Goal: Task Accomplishment & Management: Manage account settings

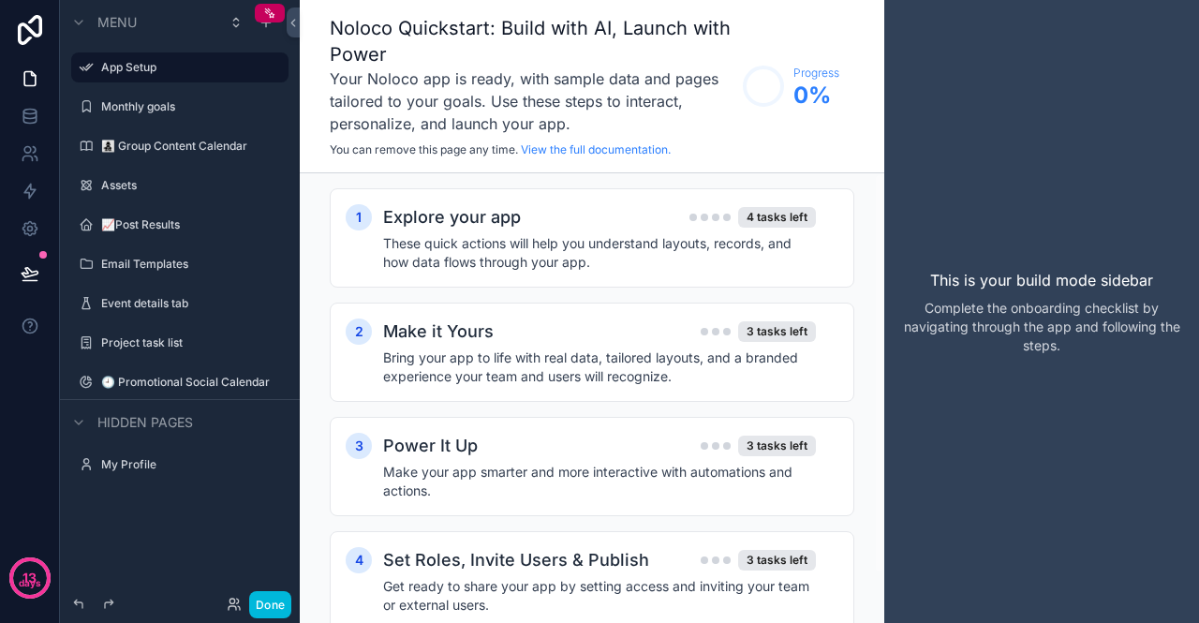
click at [630, 271] on h4 "These quick actions will help you understand layouts, records, and how data flo…" at bounding box center [599, 252] width 433 height 37
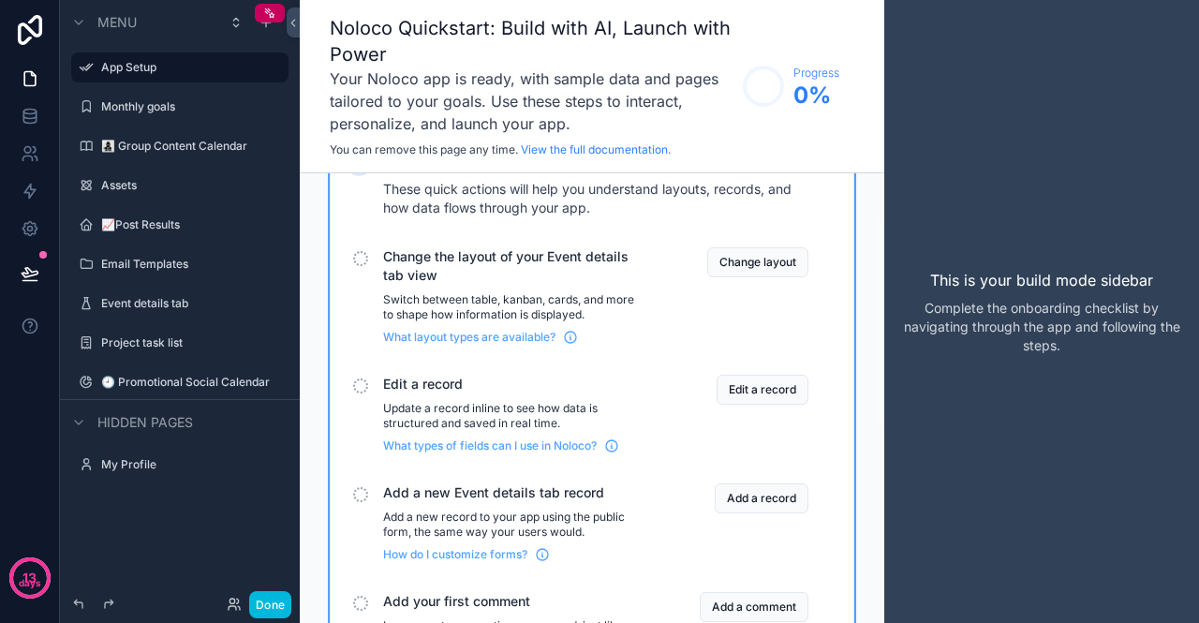
scroll to position [94, 0]
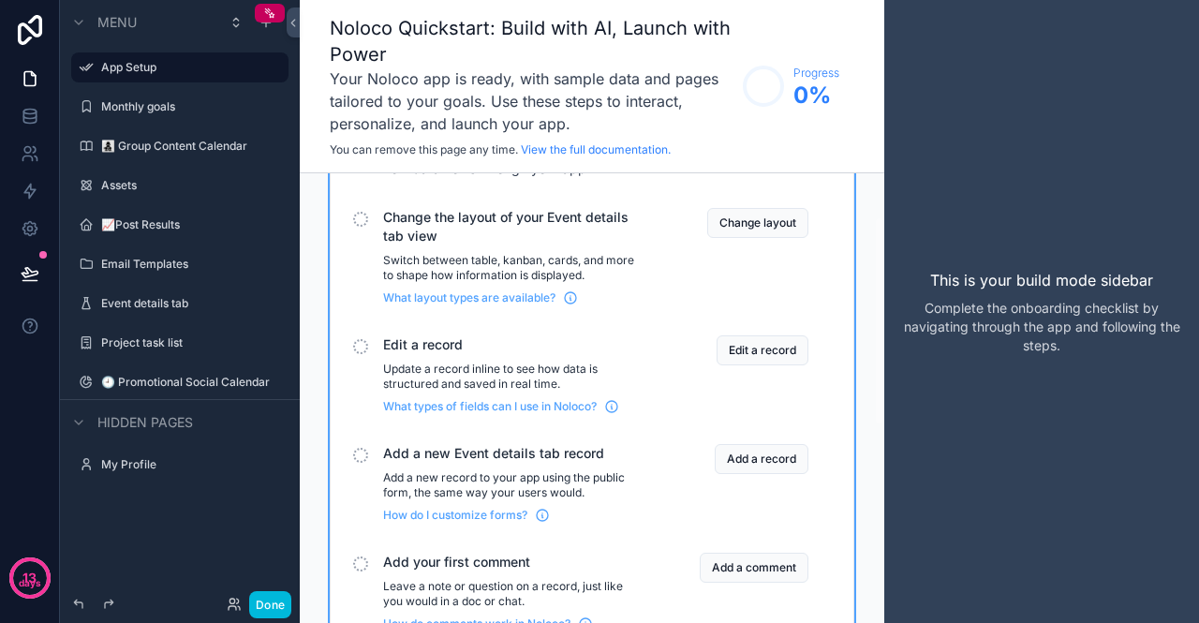
click at [785, 228] on button "Change layout" at bounding box center [757, 223] width 101 height 30
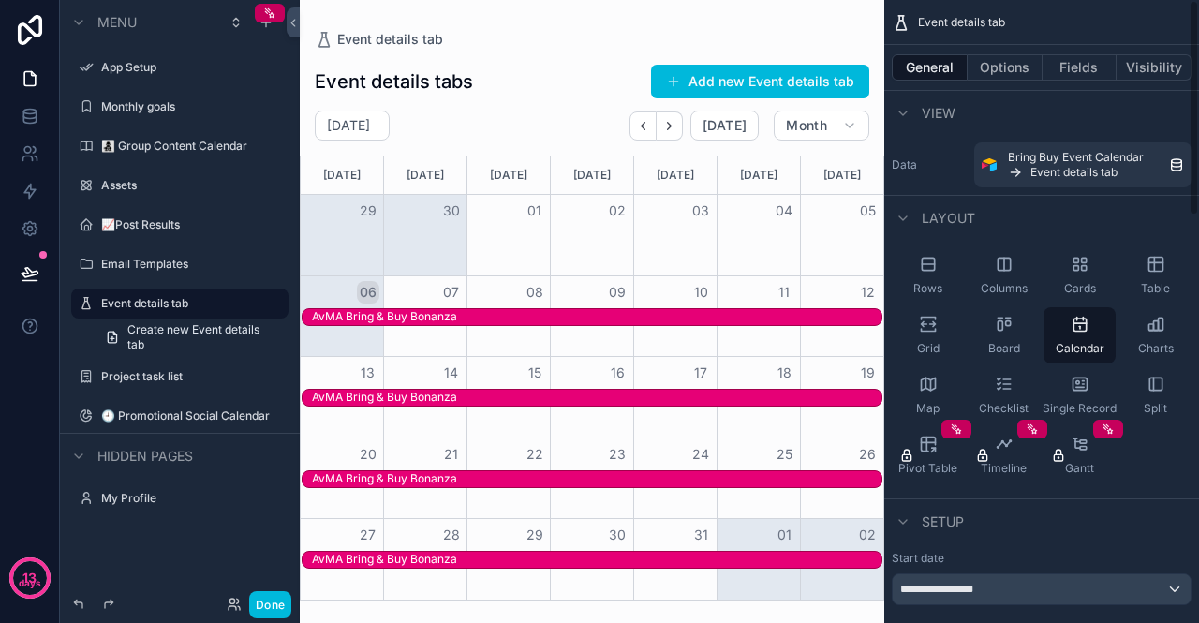
click at [934, 287] on span "Rows" at bounding box center [927, 288] width 29 height 15
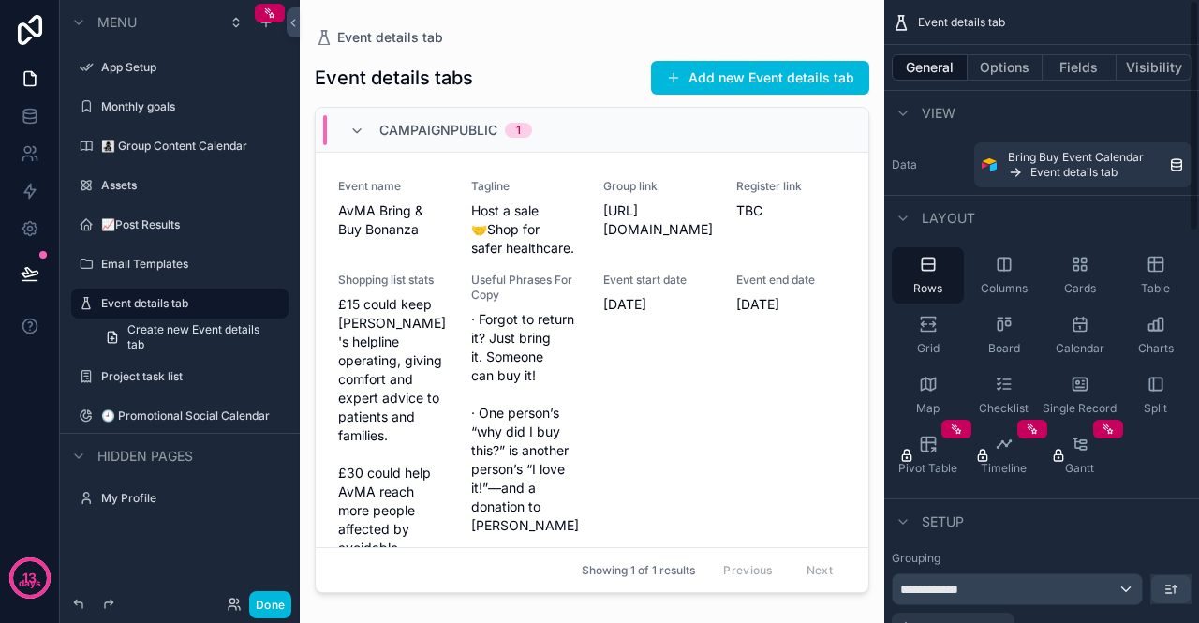
click at [1004, 276] on div "Columns" at bounding box center [1004, 275] width 72 height 56
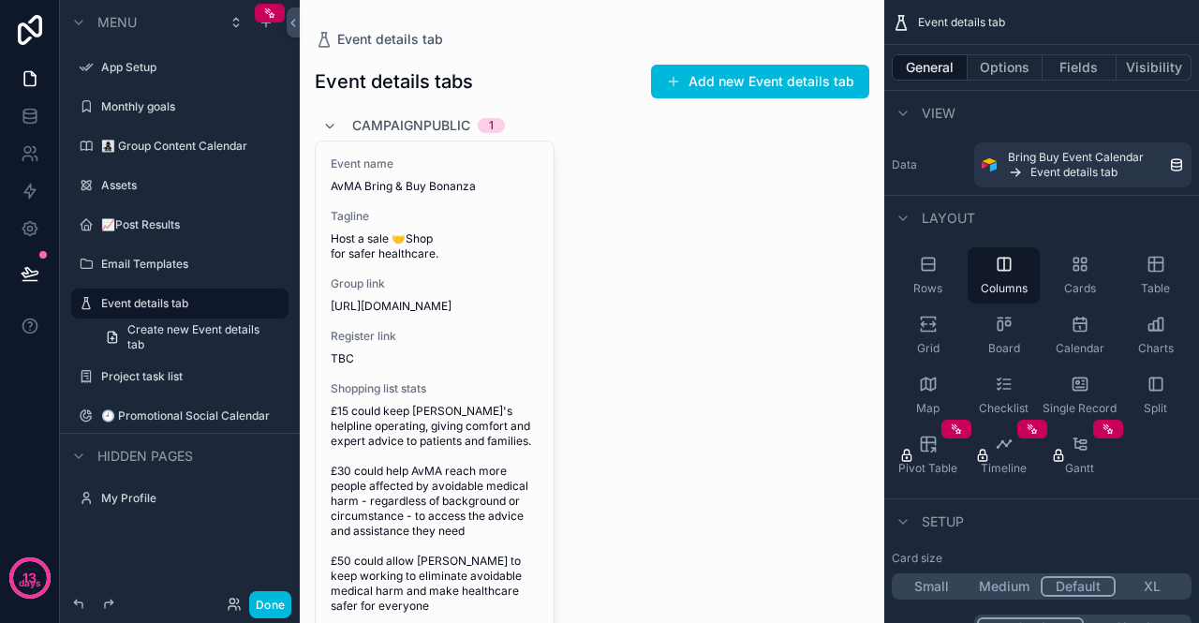
click at [1064, 273] on div "Cards" at bounding box center [1080, 275] width 72 height 56
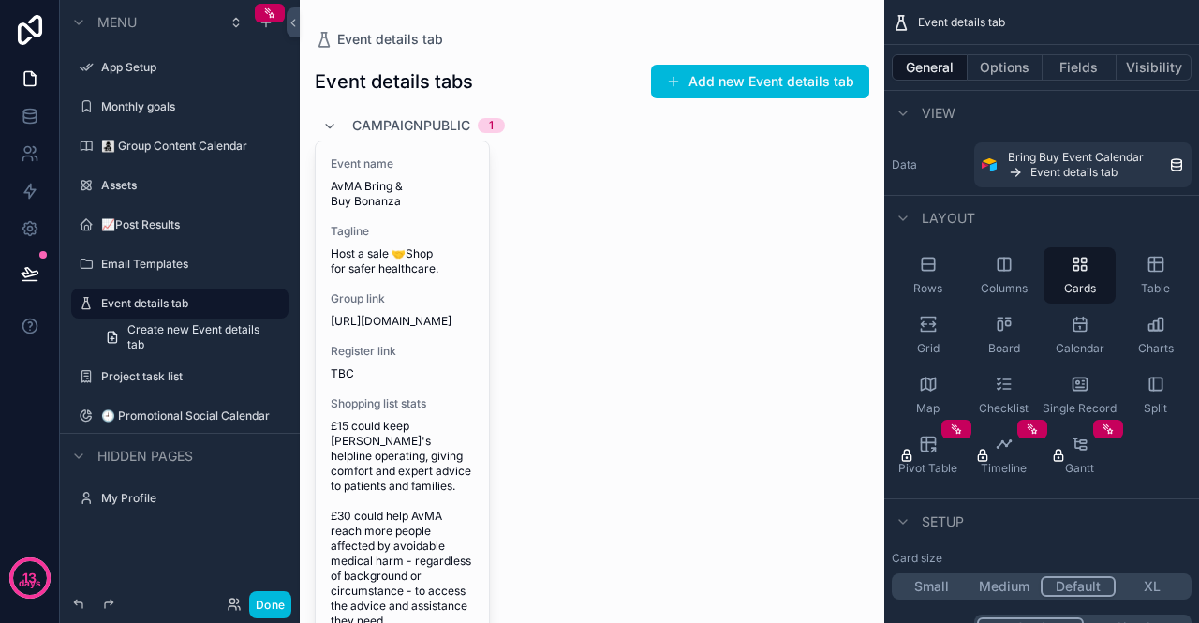
click at [1151, 263] on icon "scrollable content" at bounding box center [1156, 264] width 19 height 19
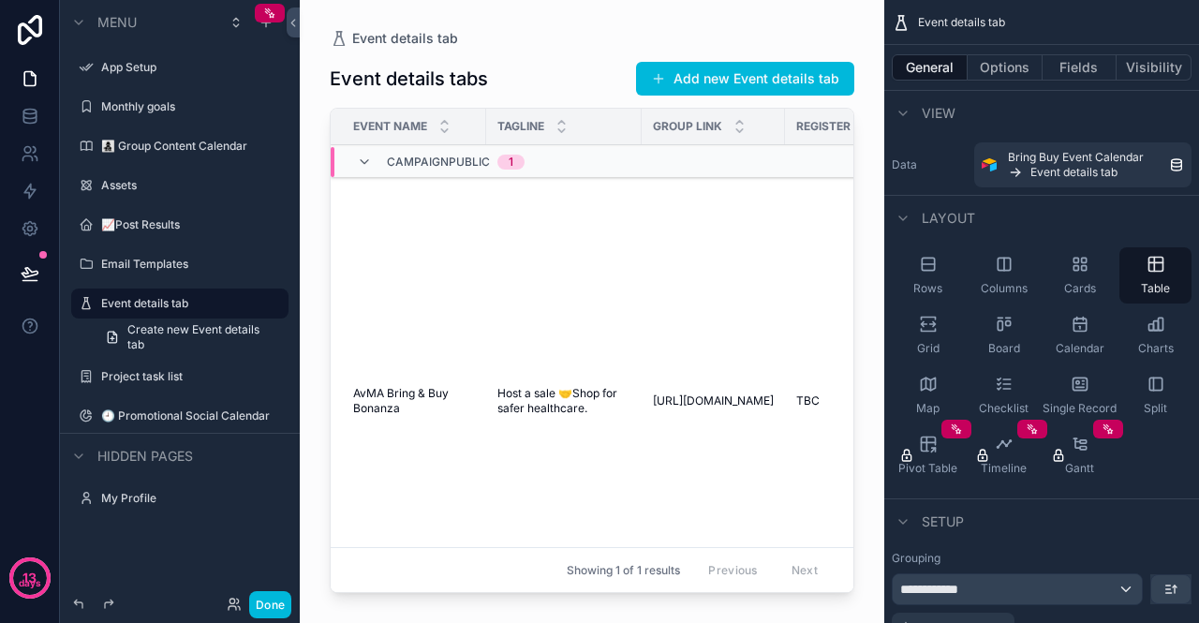
click at [944, 336] on div "Grid" at bounding box center [928, 335] width 72 height 56
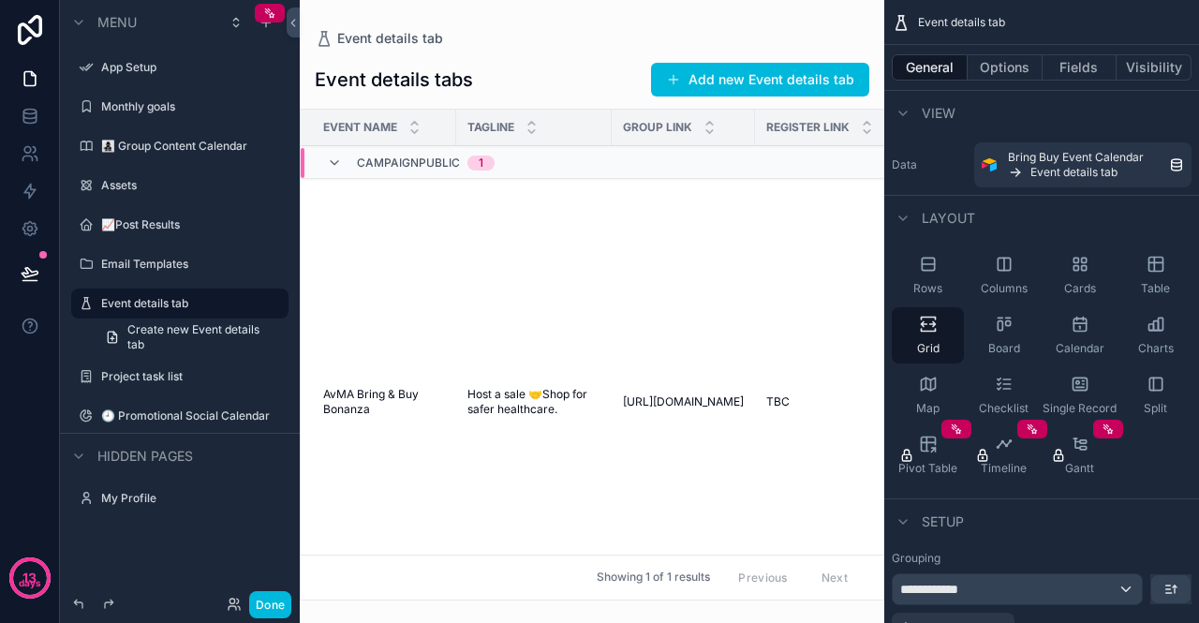
click at [986, 327] on div "Board" at bounding box center [1004, 335] width 72 height 56
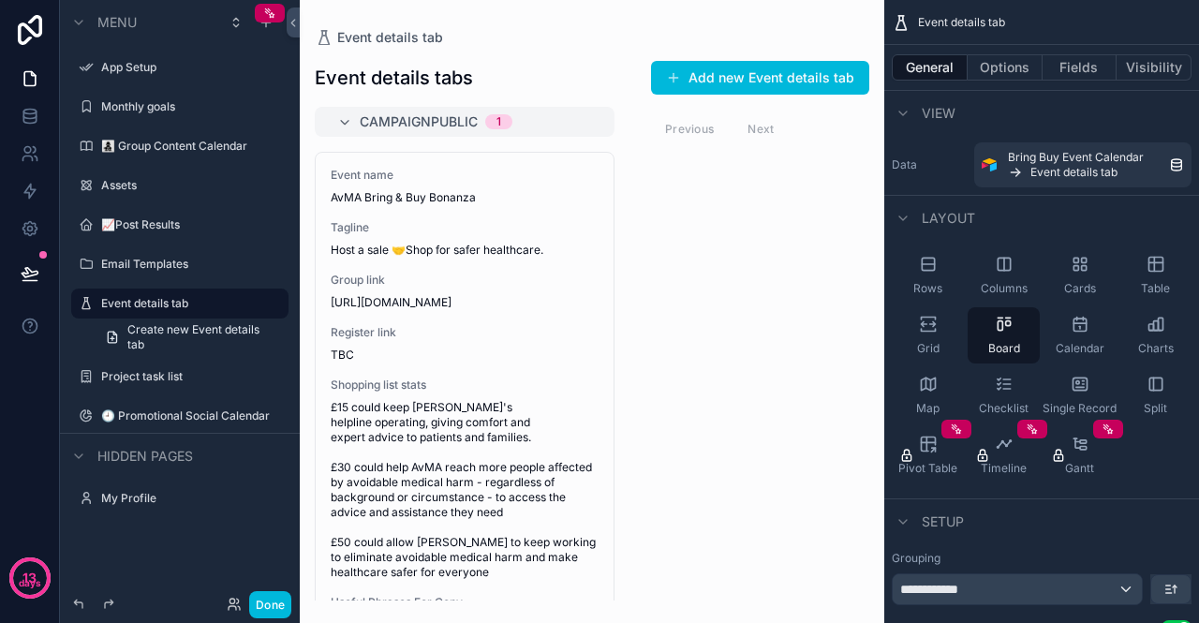
click at [1085, 387] on icon "scrollable content" at bounding box center [1080, 384] width 19 height 19
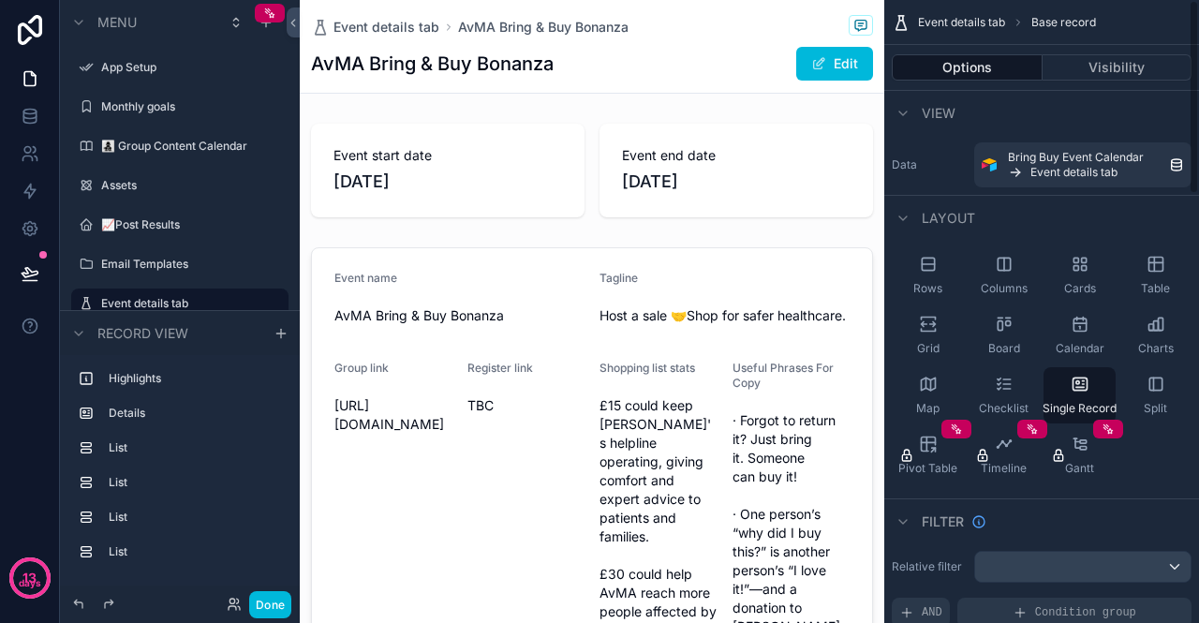
click at [926, 265] on icon "scrollable content" at bounding box center [928, 264] width 19 height 19
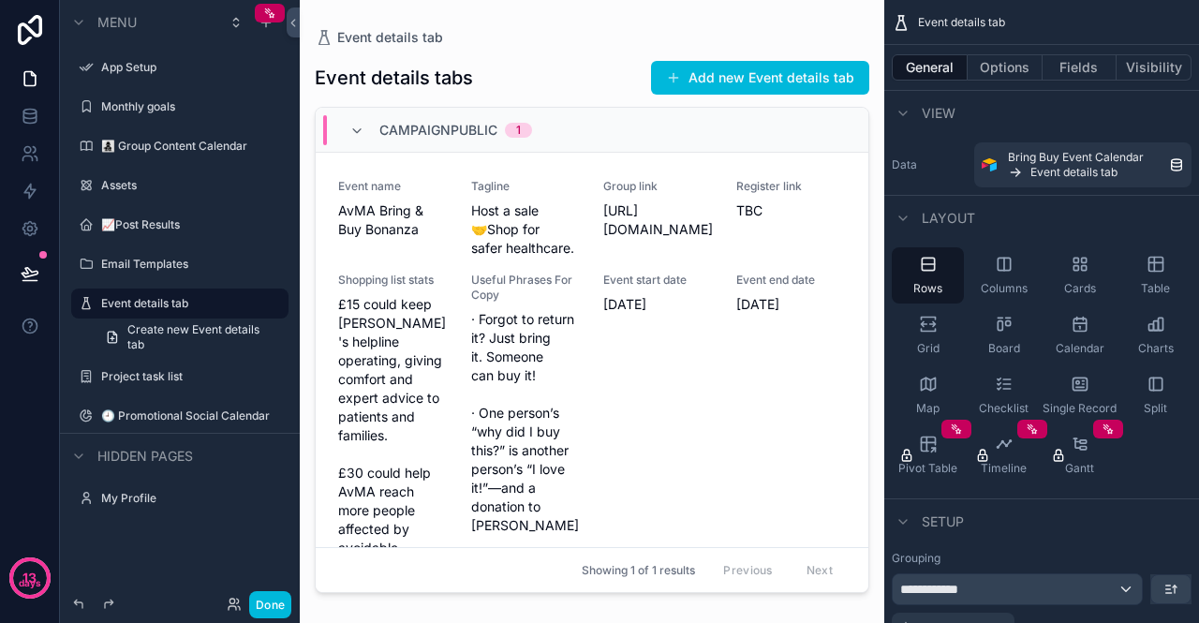
click at [1149, 386] on icon "scrollable content" at bounding box center [1155, 384] width 12 height 12
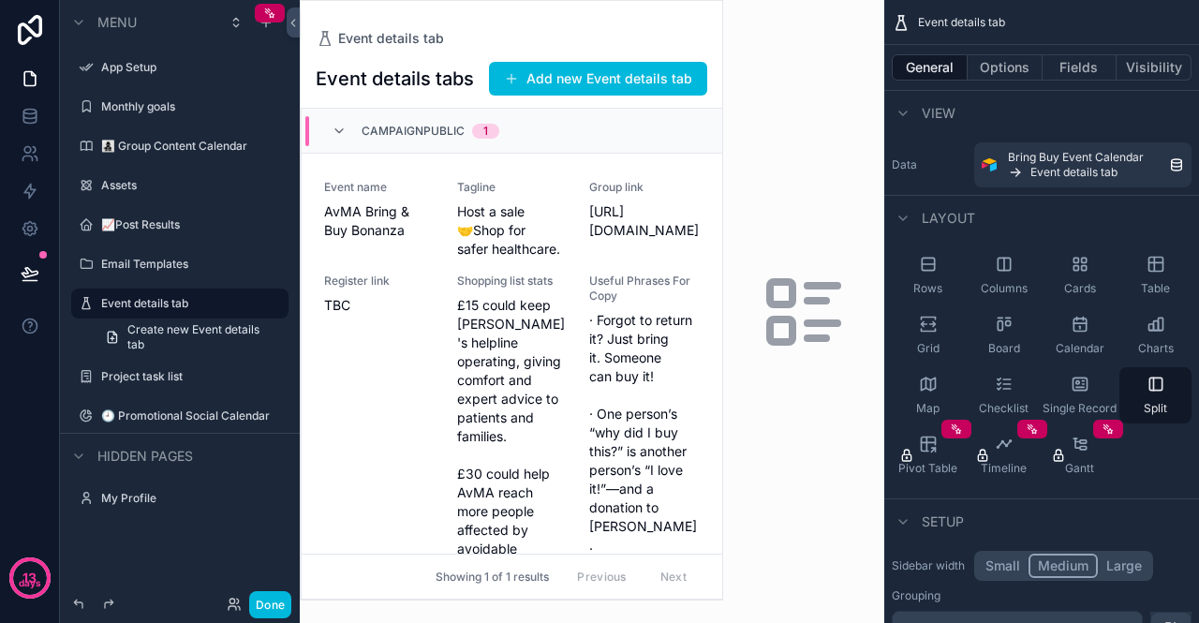
click at [1092, 387] on div "Single Record" at bounding box center [1080, 395] width 72 height 56
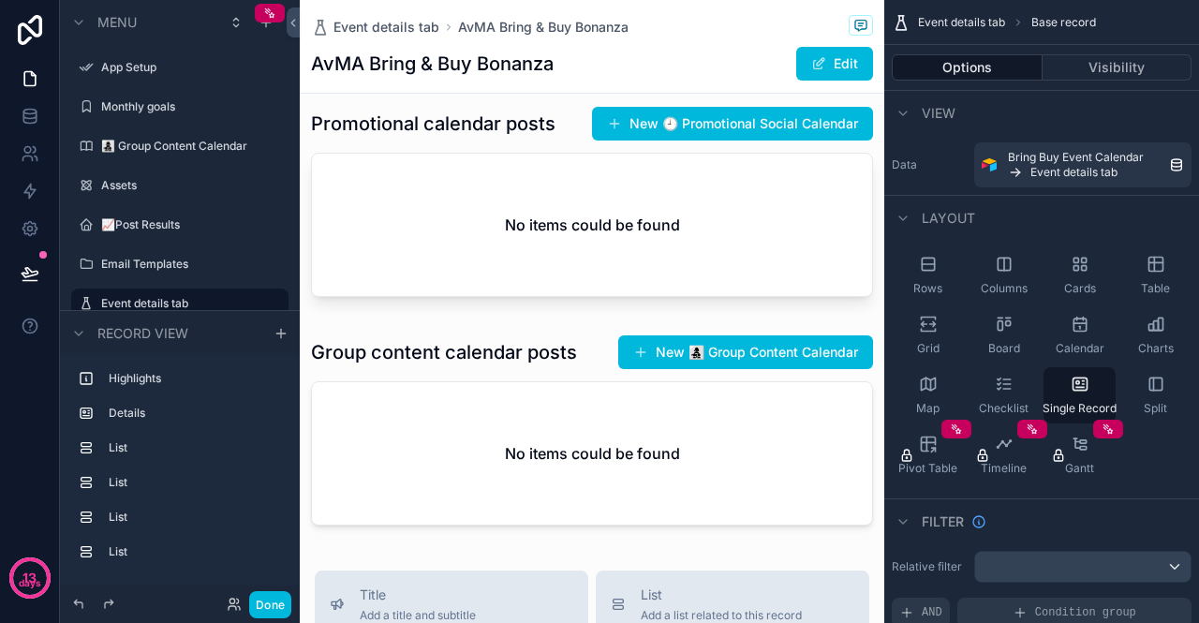
scroll to position [1874, 0]
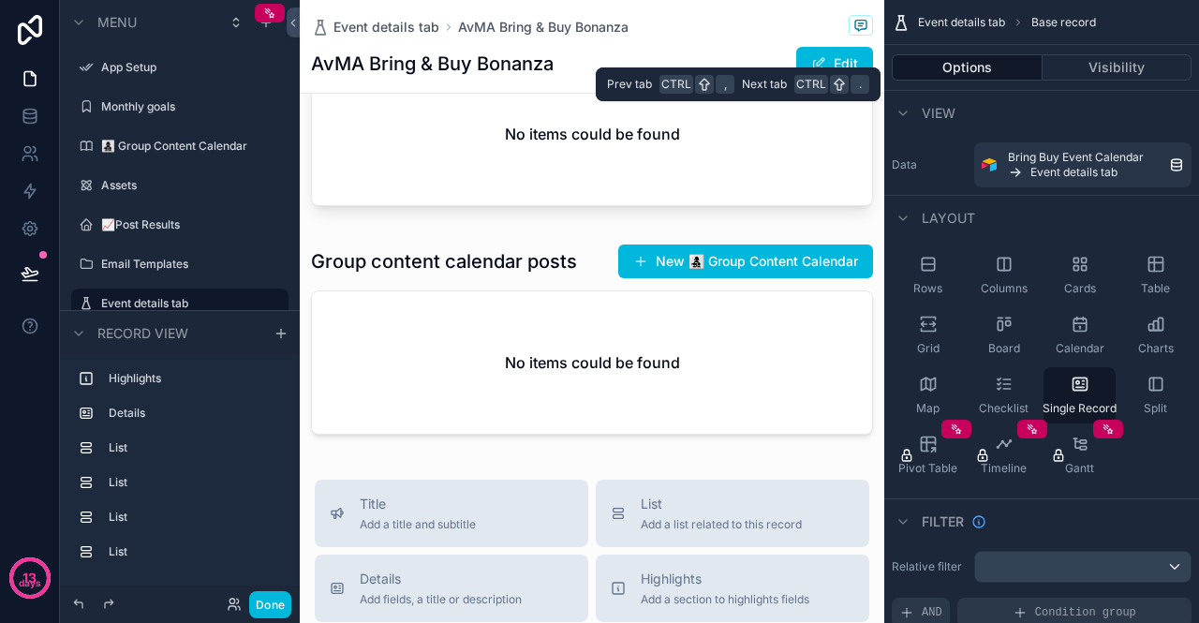
click at [1088, 57] on button "Visibility" at bounding box center [1118, 67] width 150 height 26
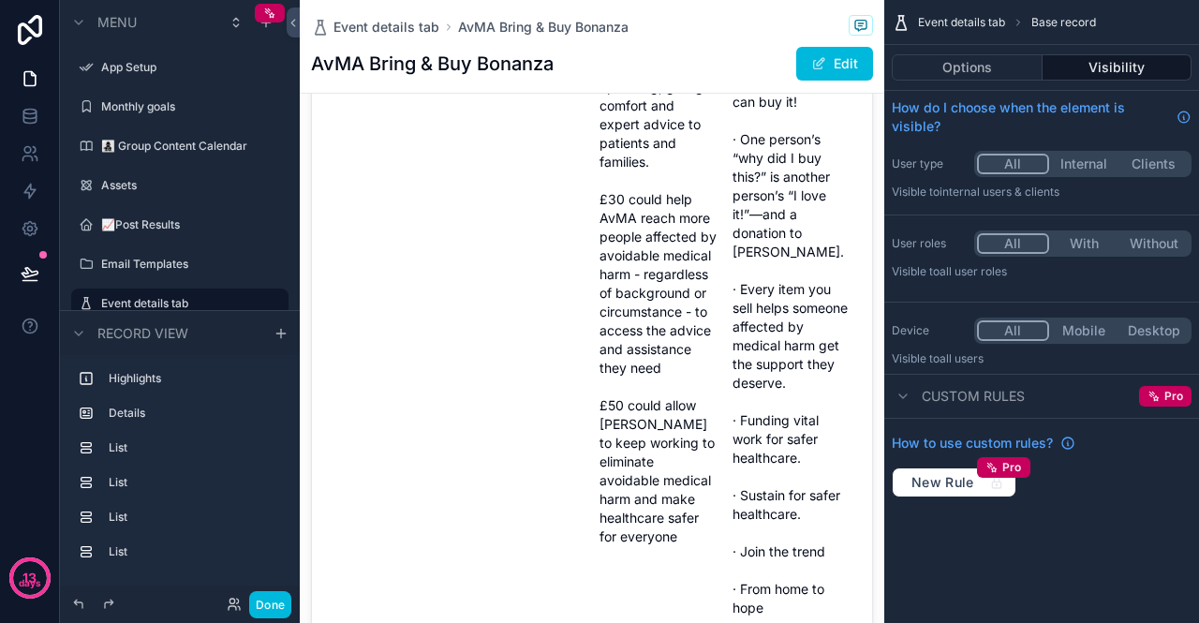
scroll to position [94, 0]
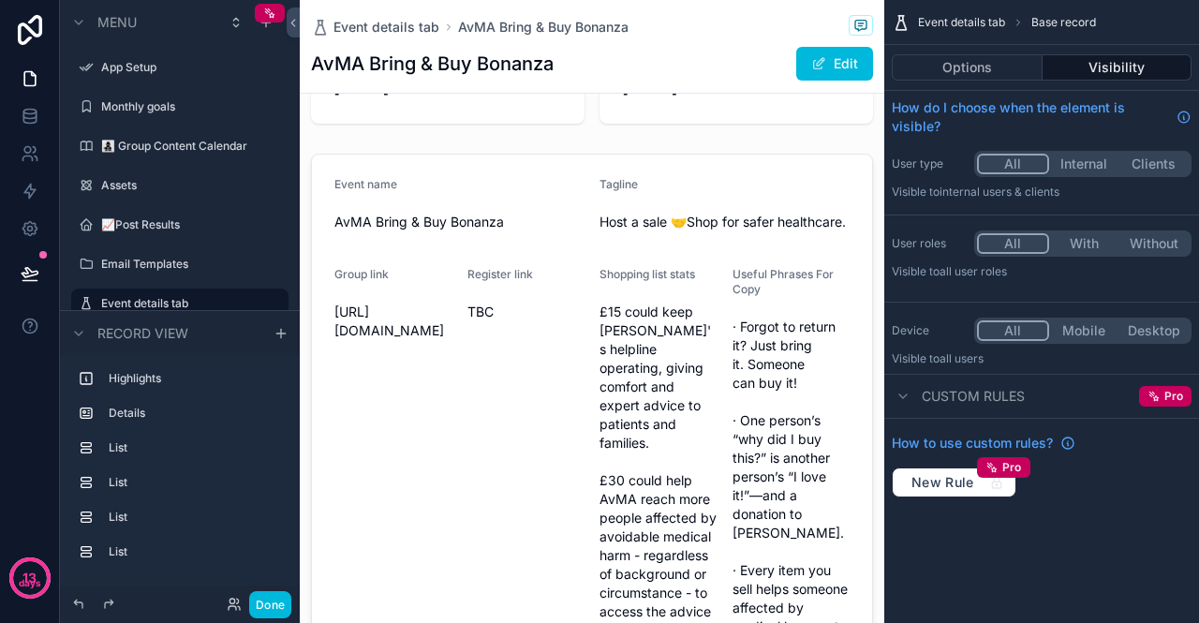
drag, startPoint x: 772, startPoint y: 399, endPoint x: 724, endPoint y: 372, distance: 55.0
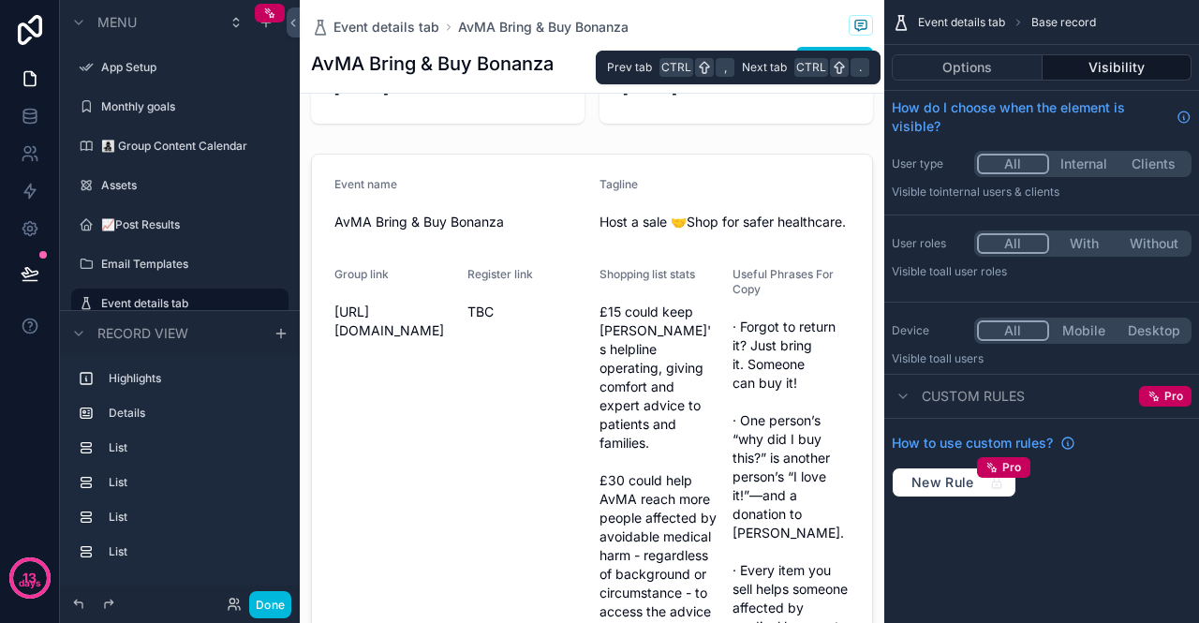
click at [933, 67] on button "Options" at bounding box center [967, 67] width 151 height 26
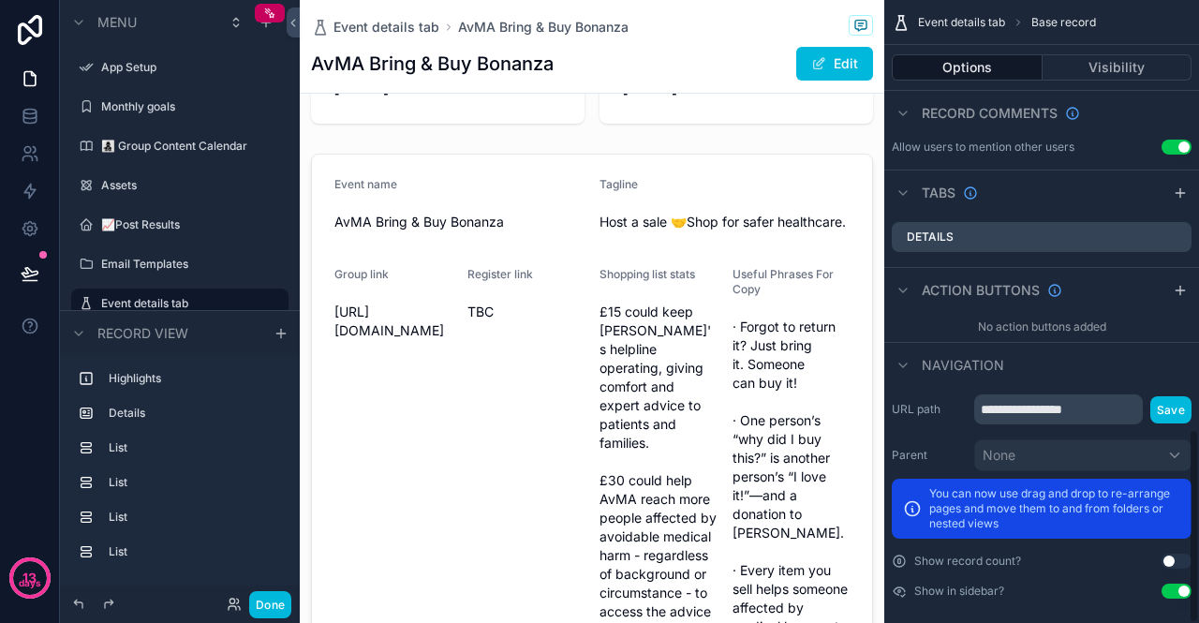
scroll to position [1371, 0]
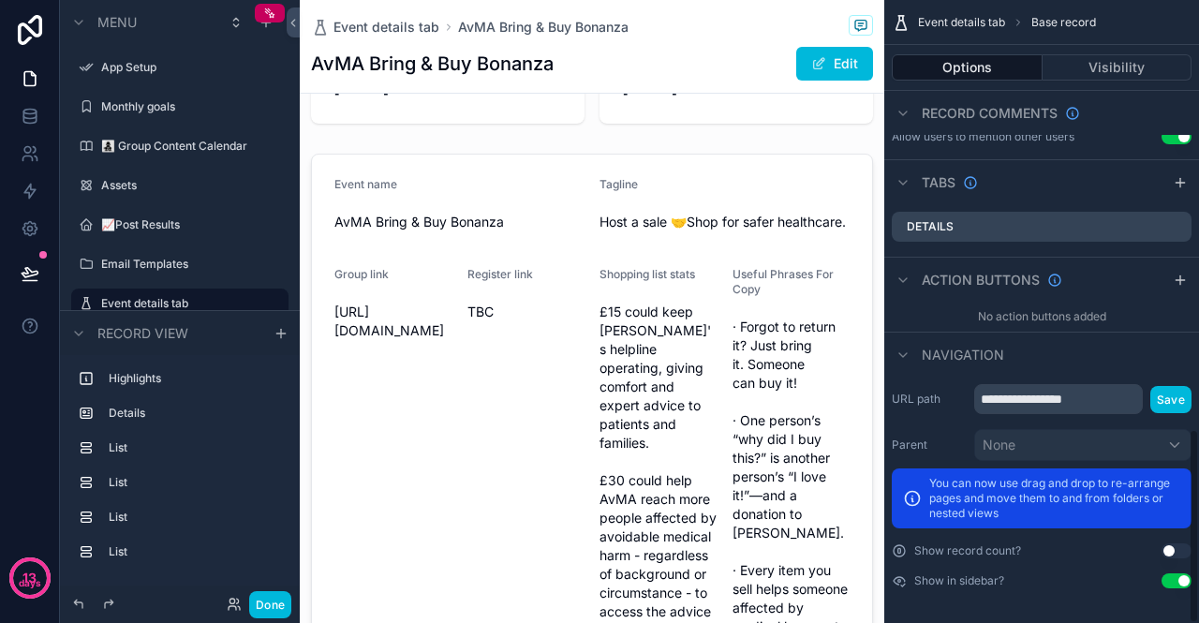
drag, startPoint x: 1162, startPoint y: 402, endPoint x: 1141, endPoint y: 447, distance: 49.5
click at [1163, 402] on button "Save" at bounding box center [1170, 399] width 41 height 27
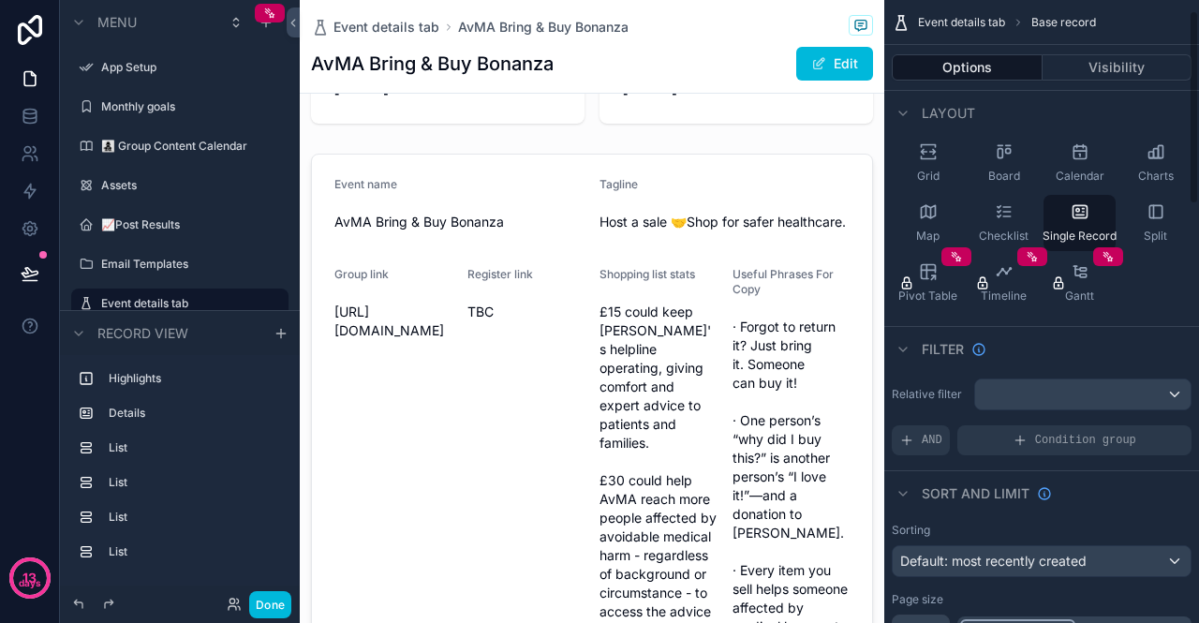
scroll to position [0, 0]
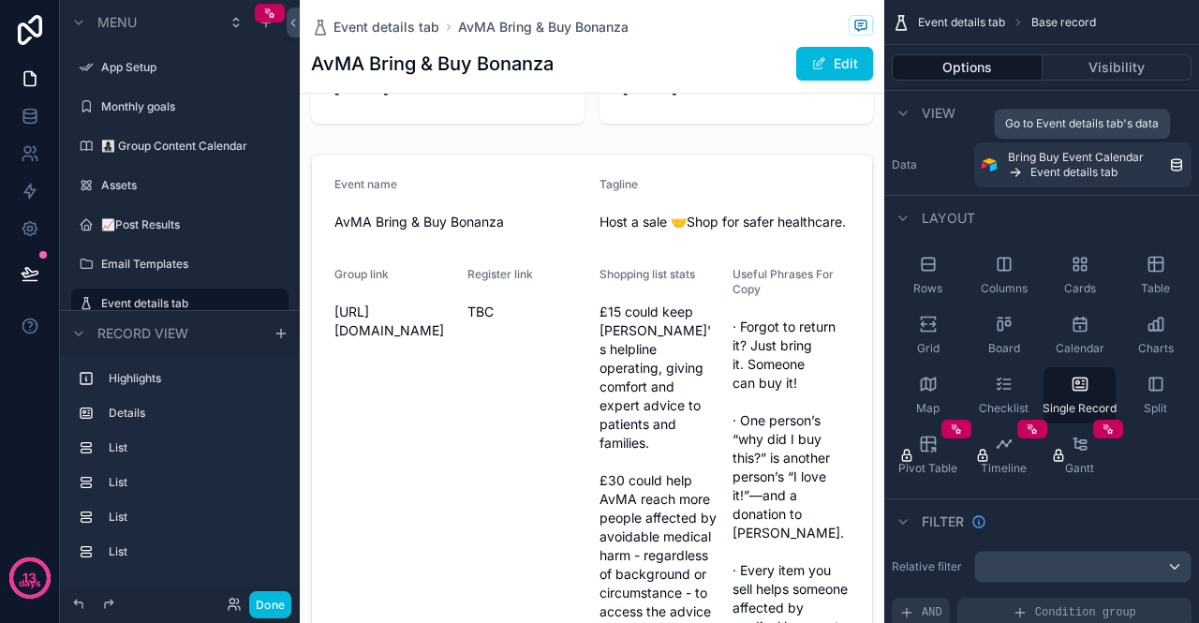
click at [1049, 173] on span "Event details tab" at bounding box center [1073, 172] width 87 height 15
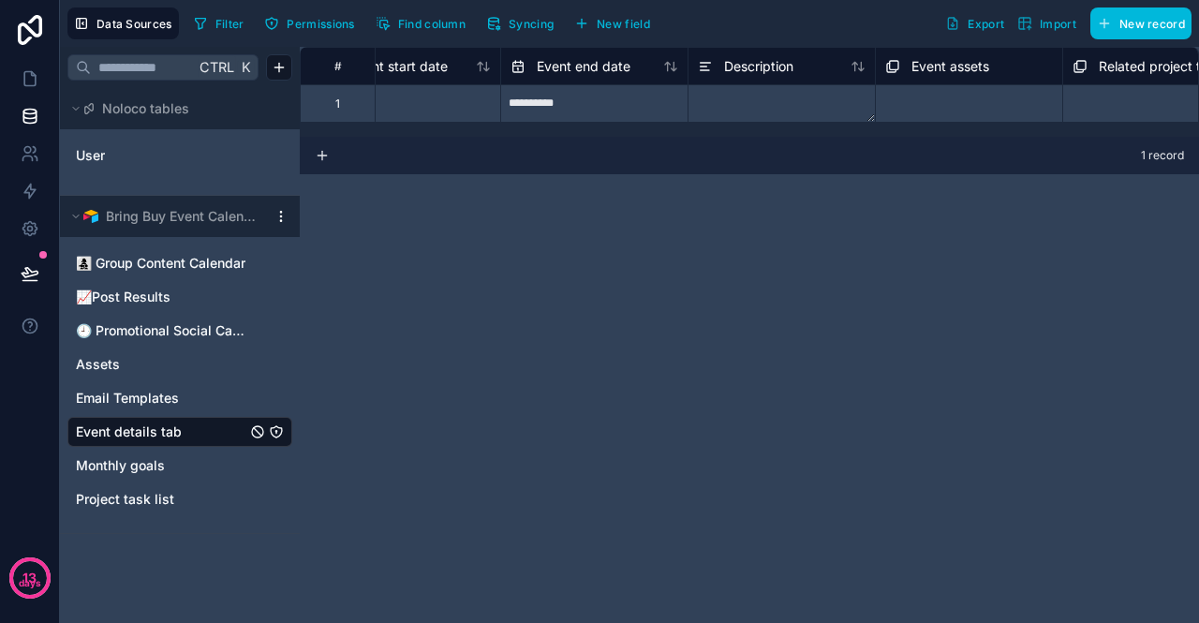
scroll to position [1, 1186]
click at [765, 87] on textarea at bounding box center [782, 103] width 186 height 37
click at [772, 95] on textarea at bounding box center [782, 159] width 186 height 150
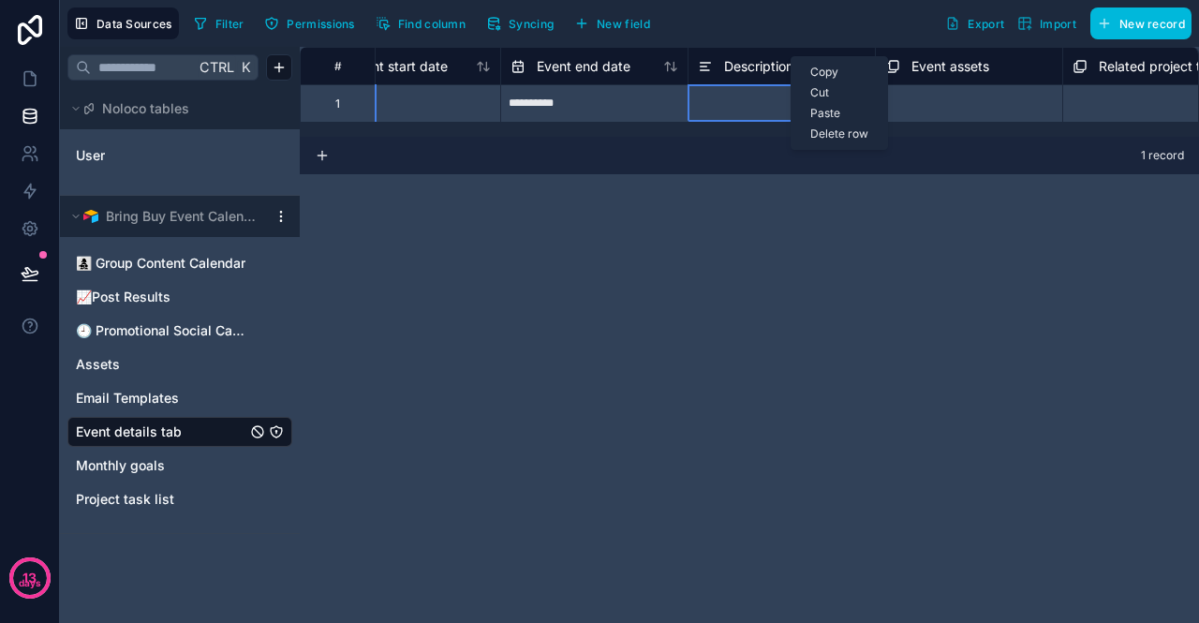
click at [759, 59] on span "Description" at bounding box center [758, 66] width 69 height 19
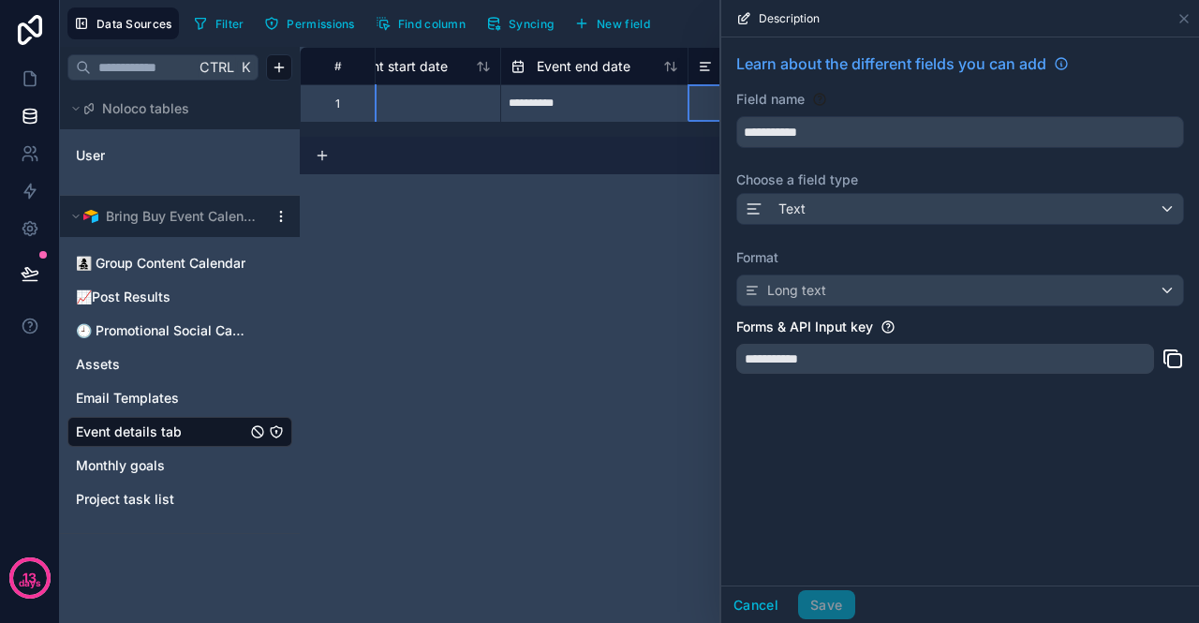
click at [651, 246] on div "**********" at bounding box center [749, 335] width 899 height 576
click at [676, 22] on div "Filter Permissions Find column Syncing New field Export Import New record" at bounding box center [688, 23] width 1005 height 32
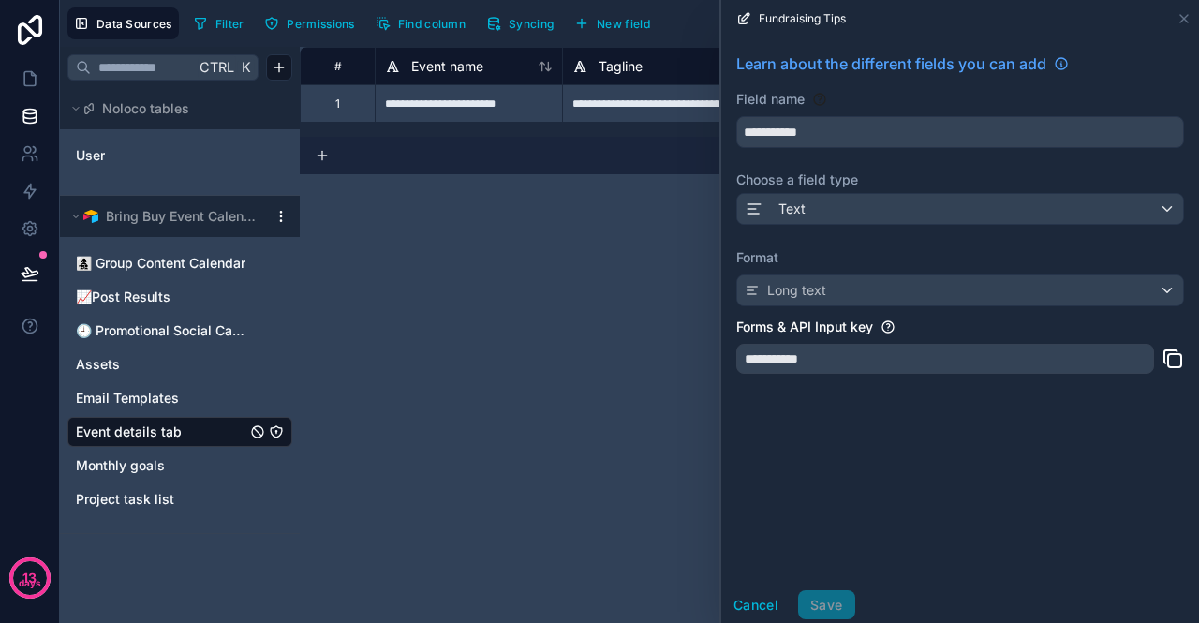
click at [601, 258] on div "**********" at bounding box center [749, 335] width 899 height 576
click at [1183, 18] on icon at bounding box center [1183, 18] width 7 height 7
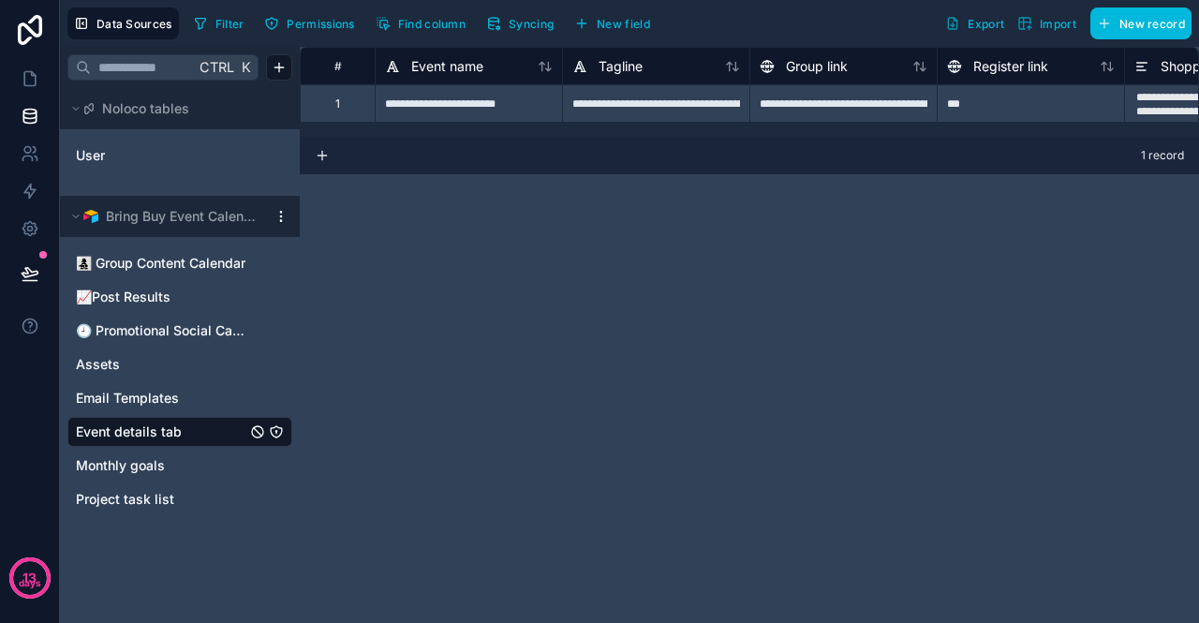
click at [161, 256] on span "👩‍👧‍👦 Group Content Calendar" at bounding box center [161, 263] width 170 height 19
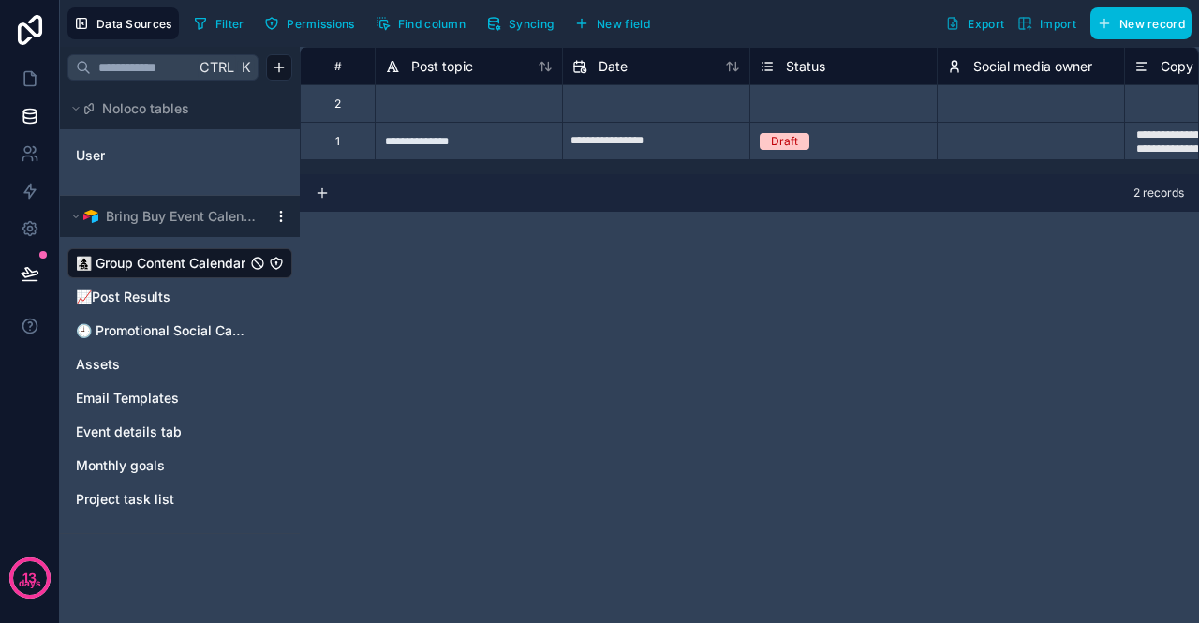
click at [233, 264] on span "👩‍👧‍👦 Group Content Calendar" at bounding box center [161, 263] width 170 height 19
click at [36, 78] on icon at bounding box center [30, 78] width 19 height 19
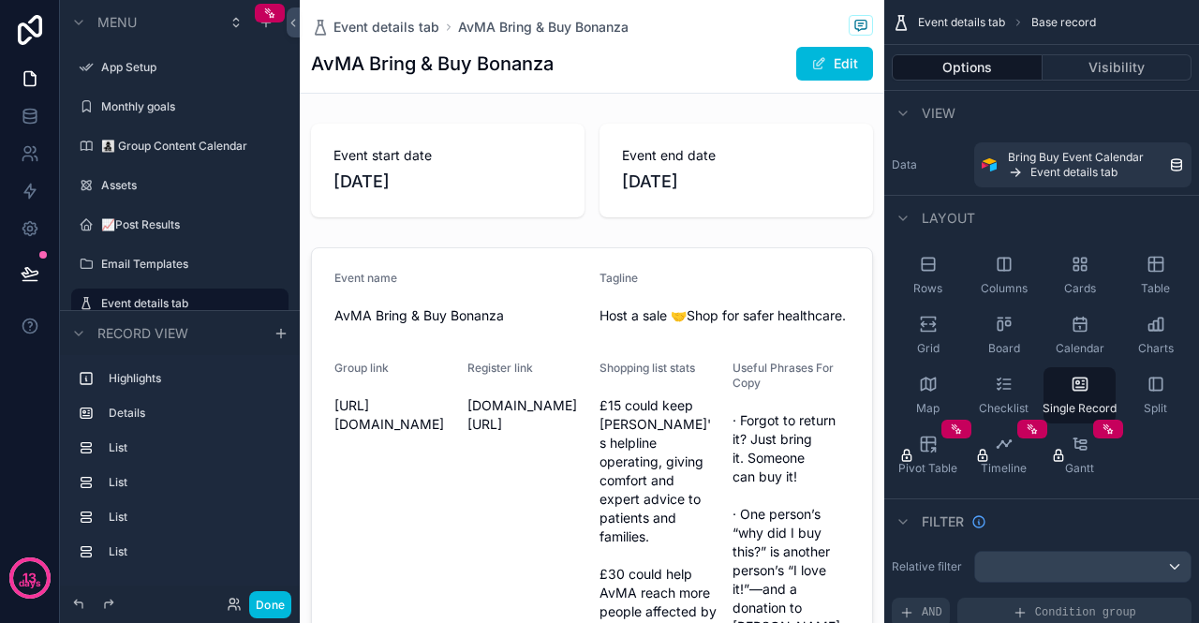
click at [187, 147] on label "👩‍👧‍👦 Group Content Calendar" at bounding box center [189, 146] width 176 height 15
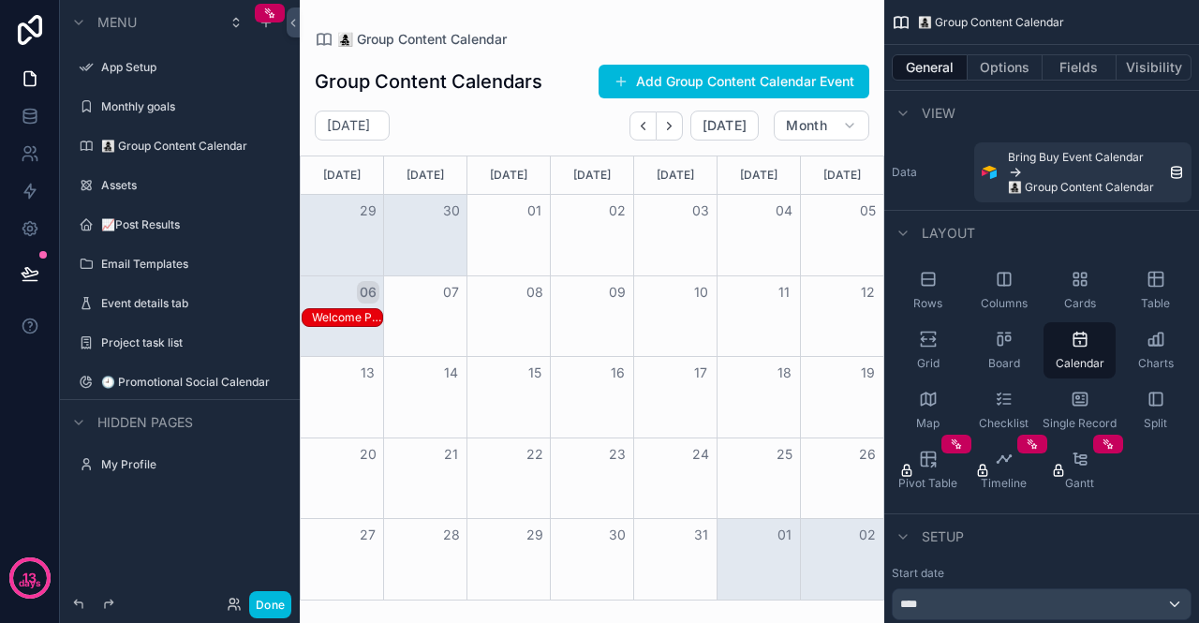
click at [0, 0] on icon "scrollable content" at bounding box center [0, 0] width 0 height 0
click at [1084, 344] on icon "scrollable content" at bounding box center [1080, 339] width 19 height 19
click at [347, 322] on div "Welcome Post 1" at bounding box center [347, 317] width 70 height 15
click at [362, 316] on div "Welcome Post 1" at bounding box center [347, 317] width 70 height 15
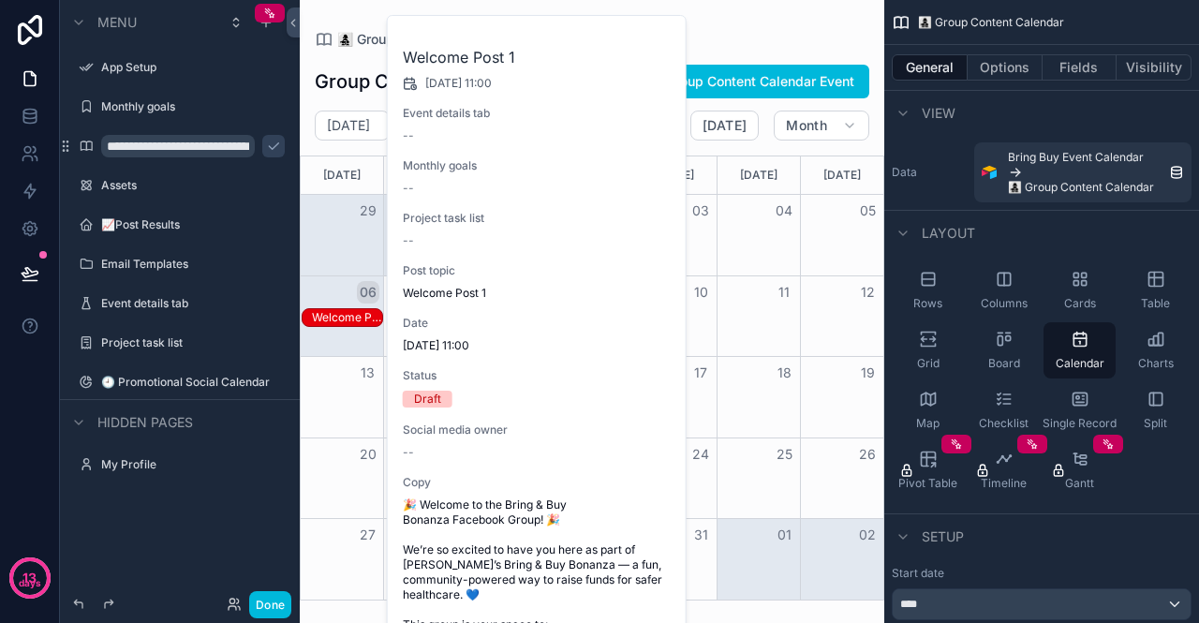
click at [739, 20] on div "👩‍👧‍👦 Group Content Calendar Group Content Calendars Add Group Content Calendar…" at bounding box center [592, 300] width 585 height 600
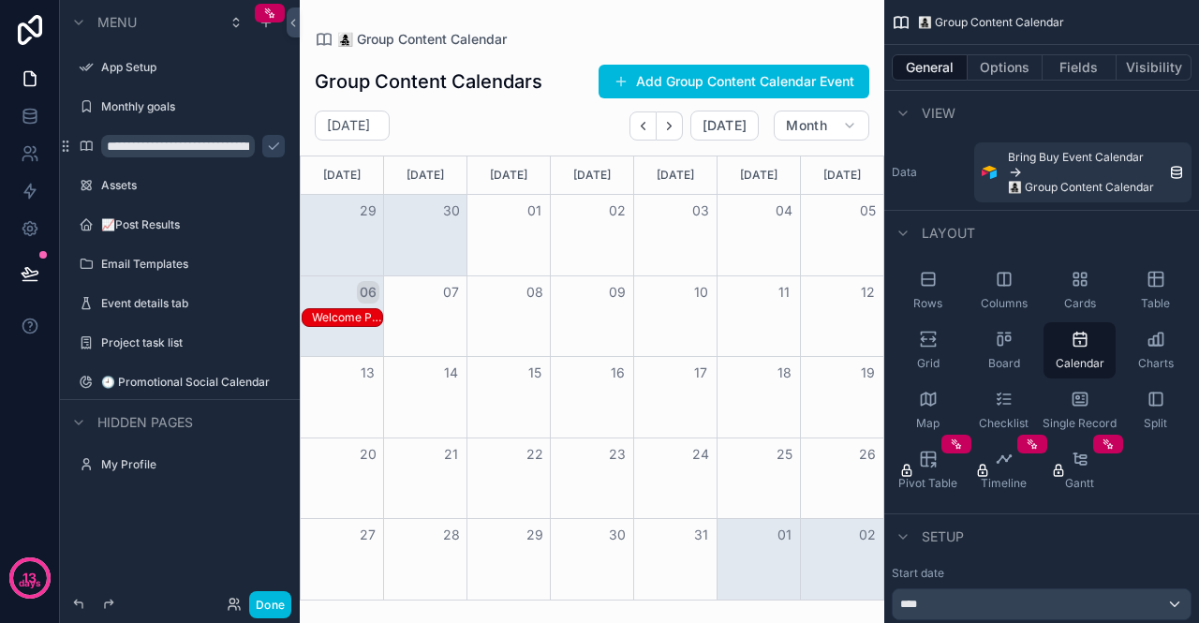
click at [698, 87] on button "Add Group Content Calendar Event" at bounding box center [734, 82] width 271 height 34
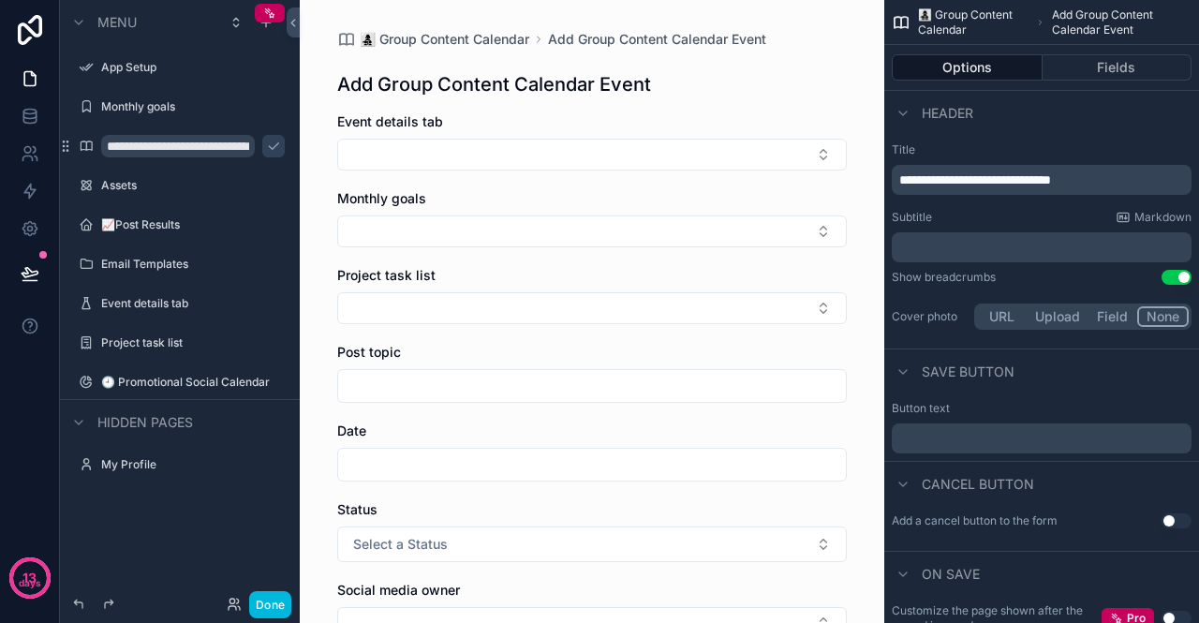
click at [185, 11] on div "Menu" at bounding box center [180, 22] width 240 height 45
click at [268, 611] on button "Done" at bounding box center [270, 604] width 42 height 27
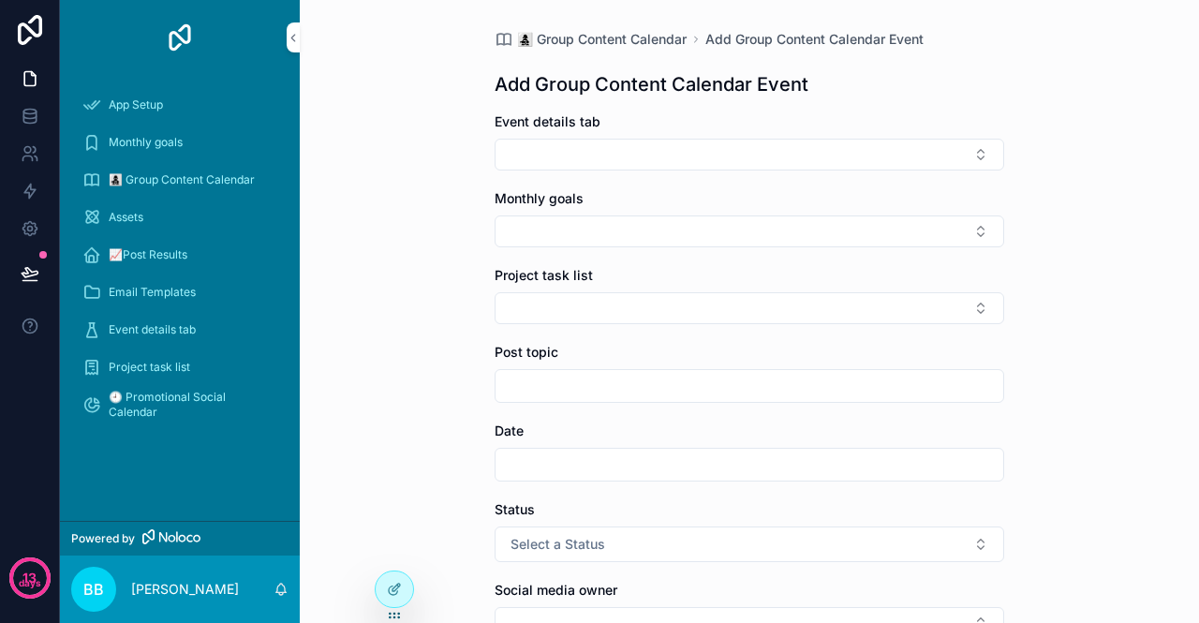
click at [148, 183] on span "👩‍👧‍👦 Group Content Calendar" at bounding box center [182, 179] width 146 height 15
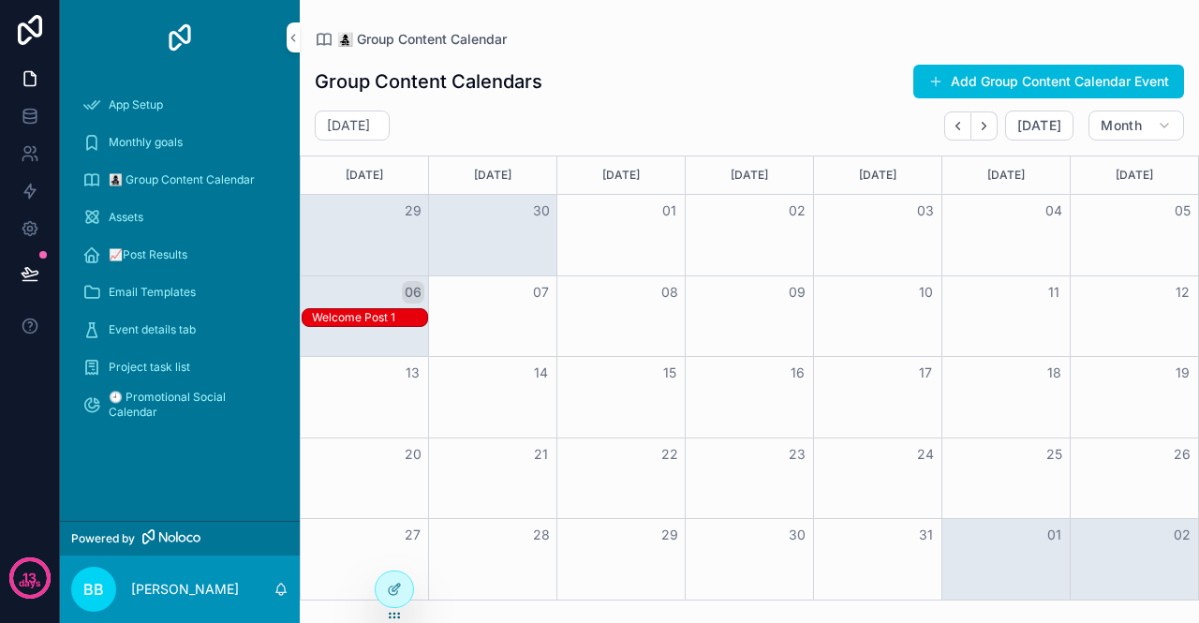
click at [361, 314] on div "Welcome Post 1" at bounding box center [369, 317] width 115 height 15
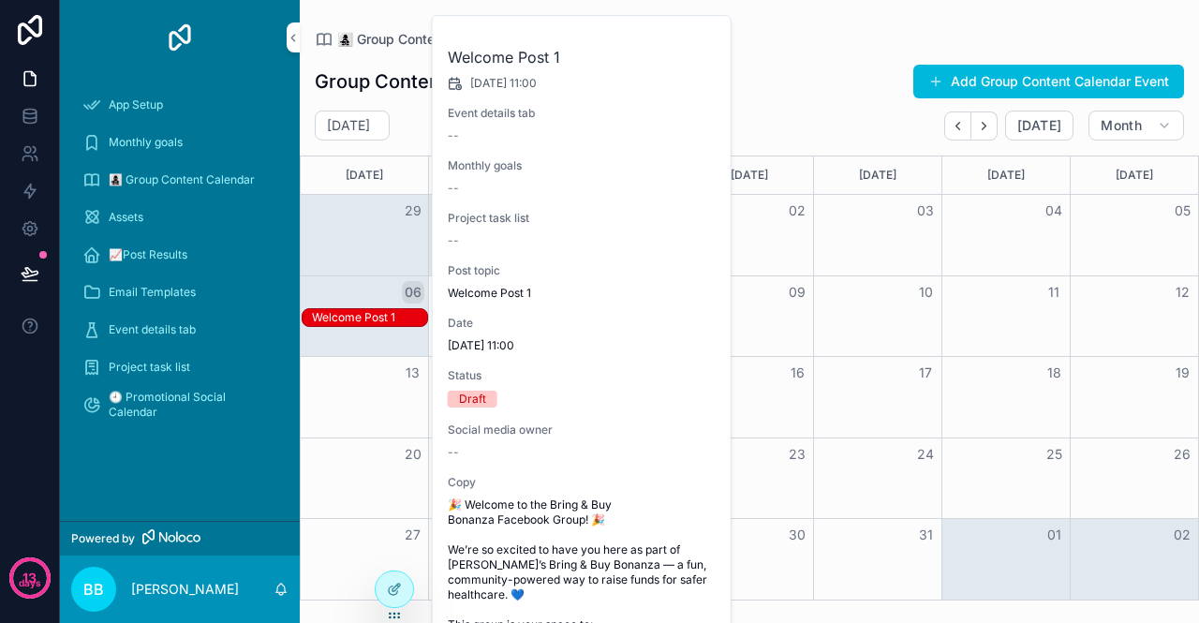
click at [483, 406] on div "Draft" at bounding box center [472, 399] width 27 height 17
click at [399, 319] on div "Welcome Post 1" at bounding box center [369, 317] width 115 height 15
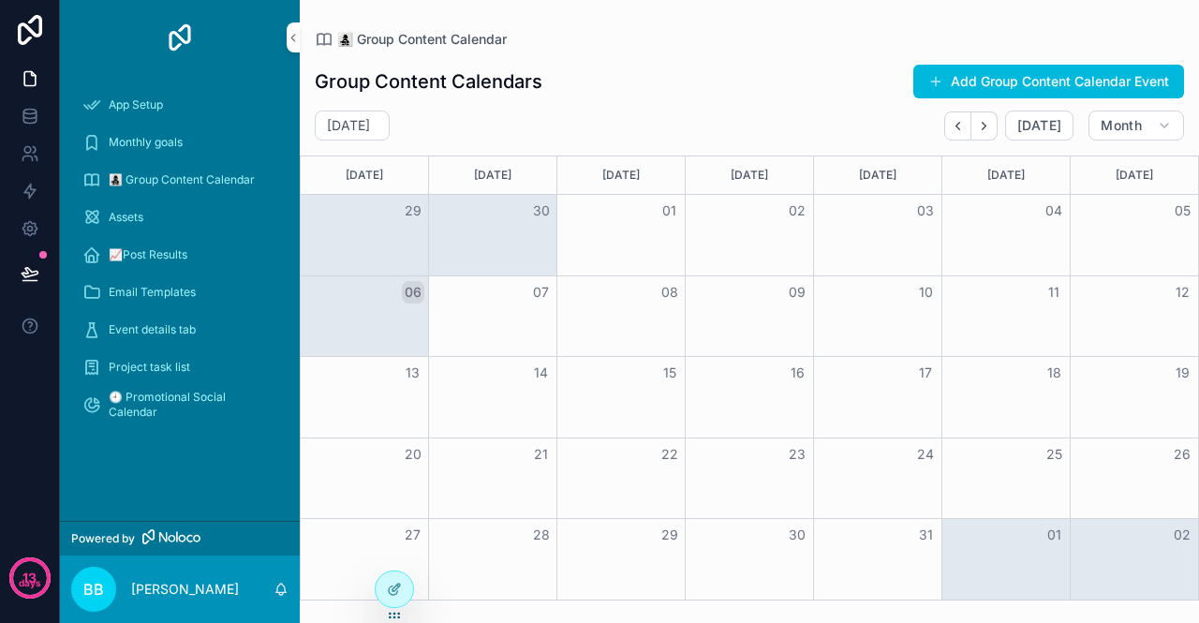
drag, startPoint x: 404, startPoint y: 318, endPoint x: 351, endPoint y: 318, distance: 52.5
click at [351, 318] on div "Welcome Post 1" at bounding box center [369, 317] width 115 height 15
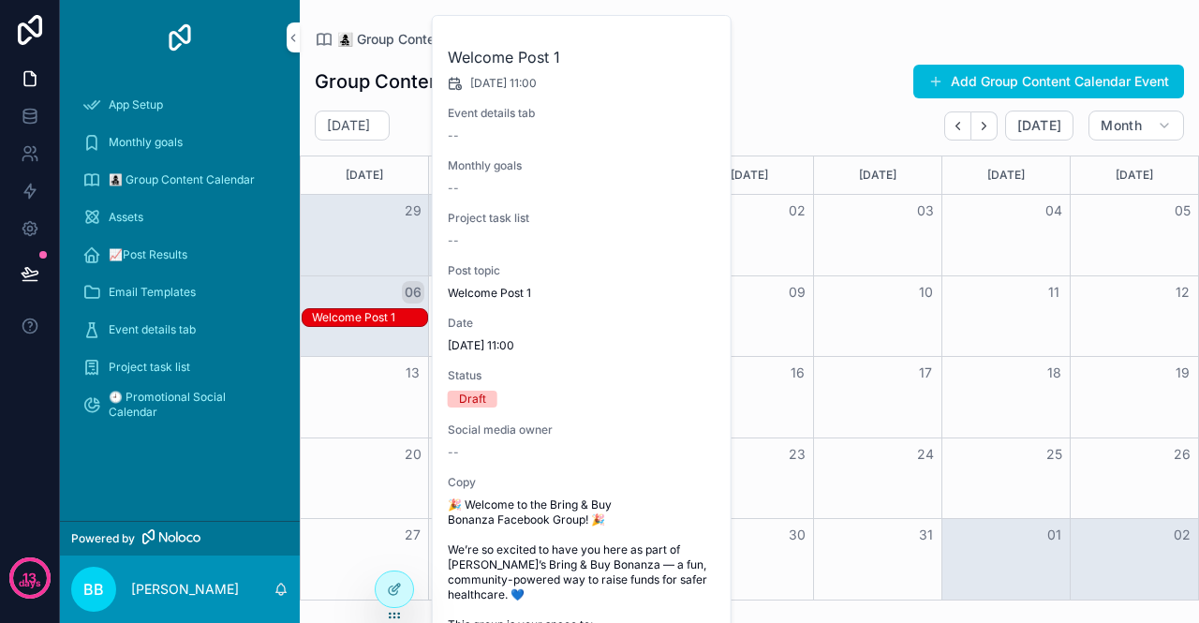
click at [351, 318] on div "Welcome Post 1" at bounding box center [369, 317] width 115 height 15
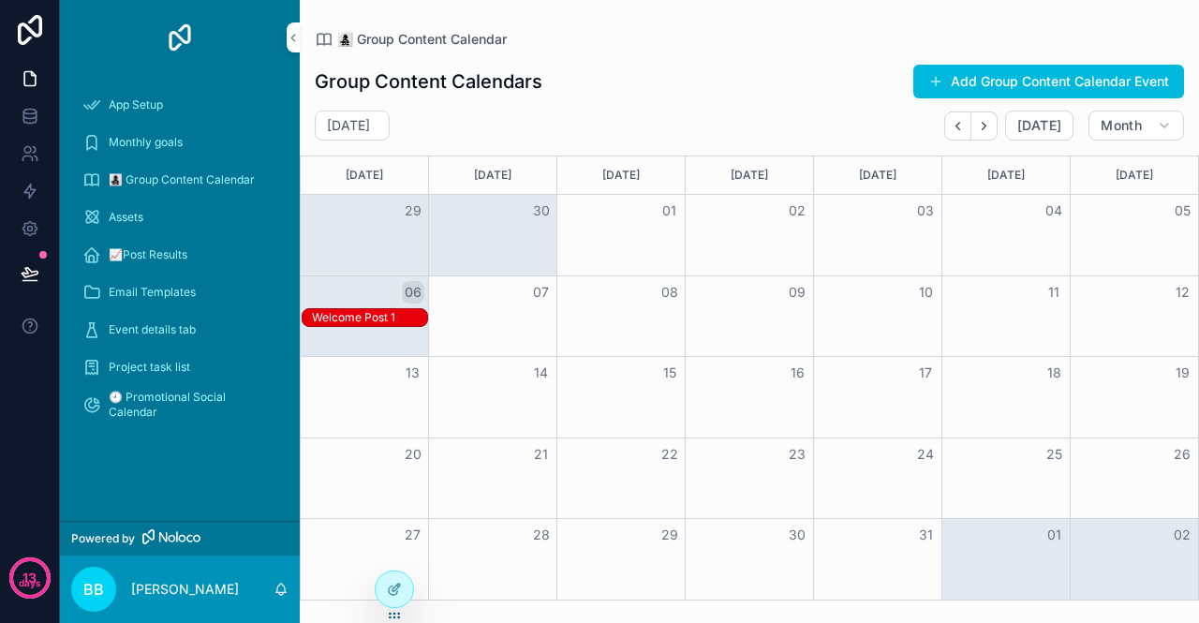
click at [351, 318] on div "Welcome Post 1" at bounding box center [369, 317] width 115 height 15
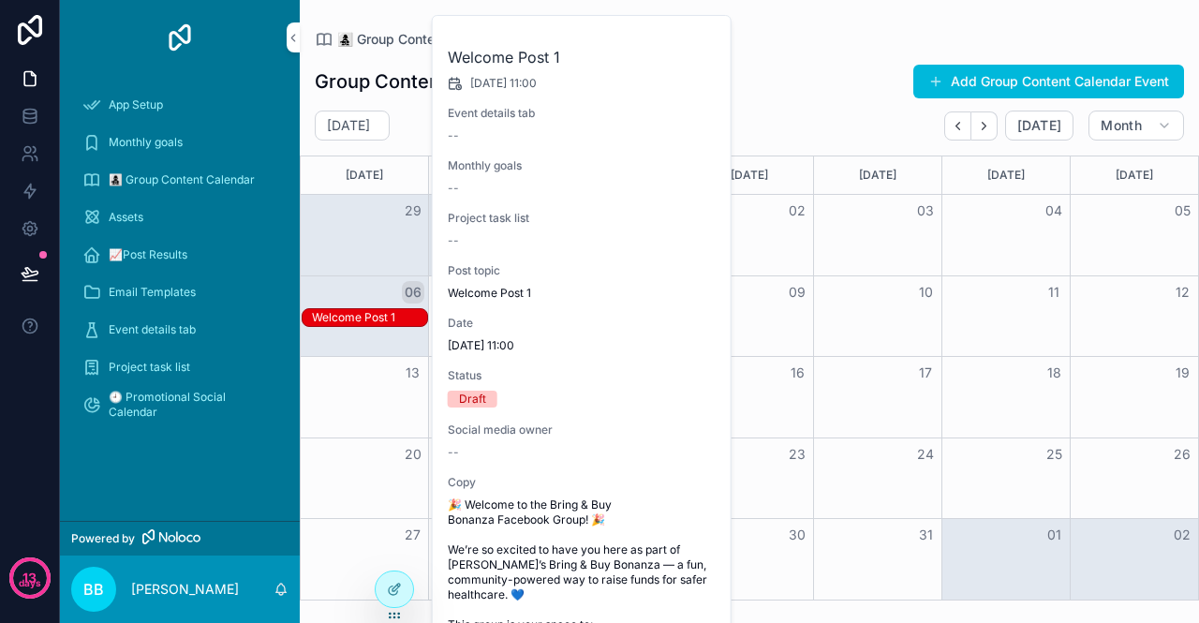
click at [478, 123] on div "Event details tab --" at bounding box center [583, 124] width 270 height 37
click at [478, 110] on span "Event details tab" at bounding box center [583, 113] width 270 height 15
click at [467, 110] on span "Event details tab" at bounding box center [583, 113] width 270 height 15
drag, startPoint x: 510, startPoint y: 261, endPoint x: 434, endPoint y: 110, distance: 169.7
click at [434, 110] on div "Welcome Post 1 06/10/2025 11:00 Event details tab -- Monthly goals -- Project t…" at bounding box center [583, 451] width 300 height 871
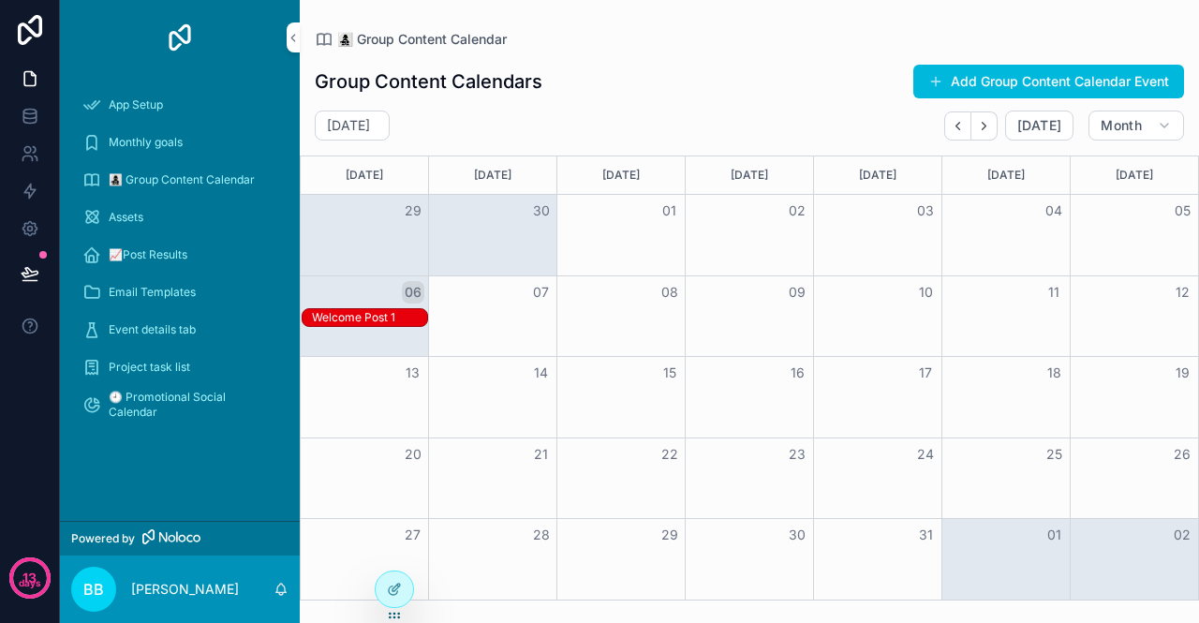
click at [378, 312] on div "Welcome Post 1" at bounding box center [369, 317] width 115 height 15
click at [375, 320] on div "Welcome Post 1" at bounding box center [369, 317] width 115 height 15
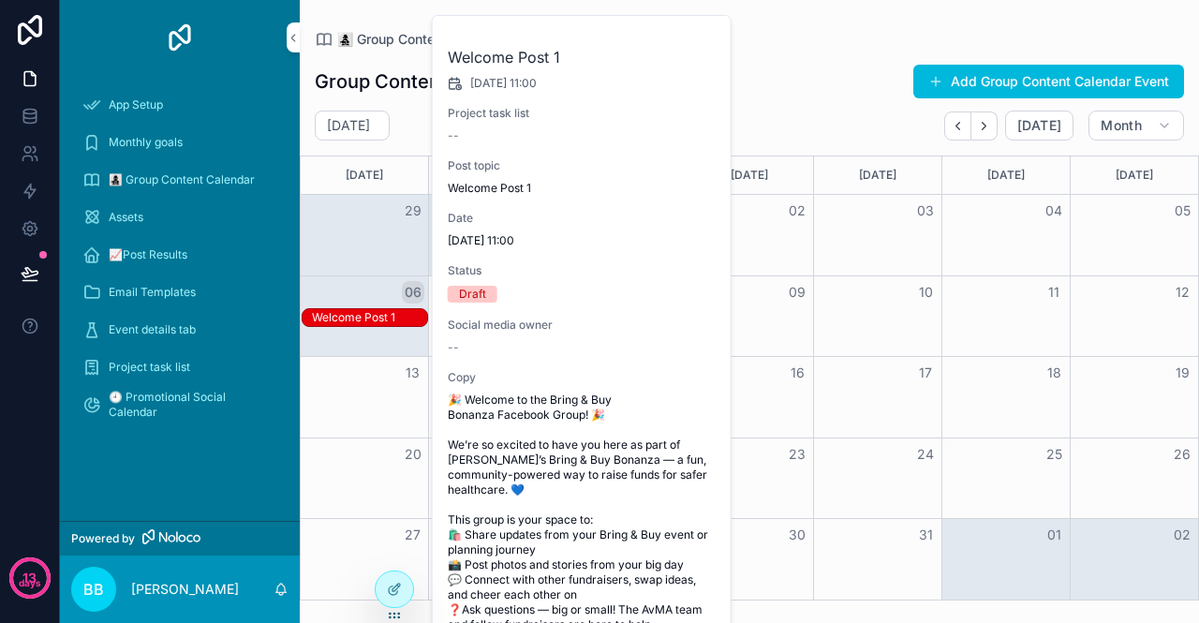
click at [586, 512] on span "🎉 Welcome to the Bring & Buy Bonanza Facebook Group! 🎉 We’re so excited to have…" at bounding box center [583, 535] width 270 height 285
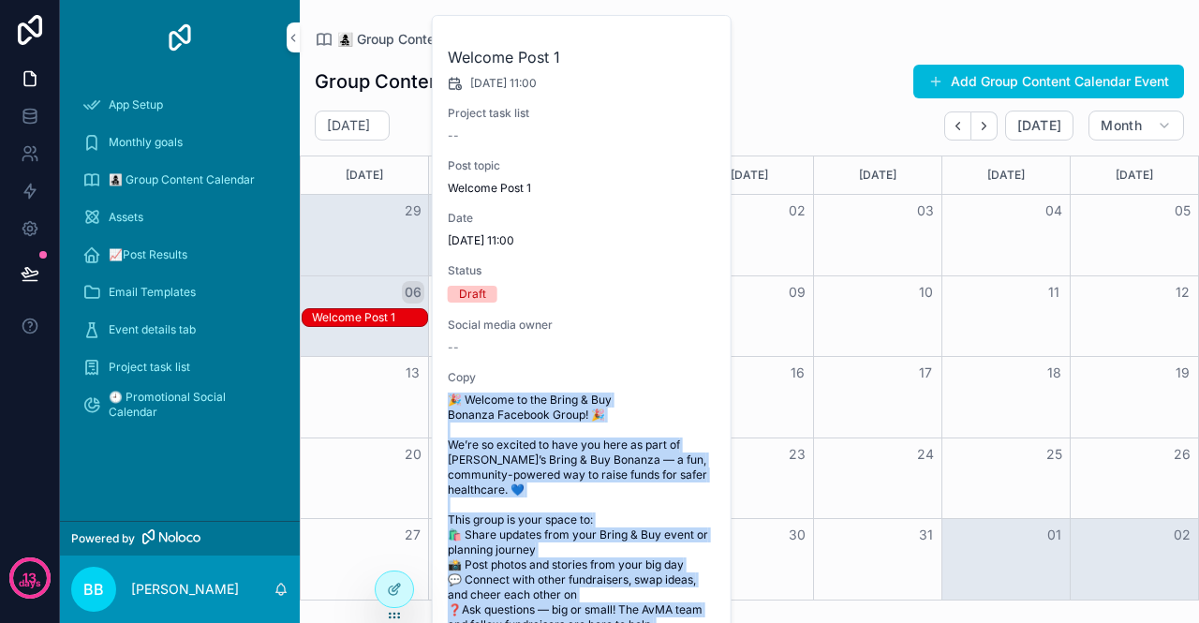
drag, startPoint x: 450, startPoint y: 400, endPoint x: 614, endPoint y: 645, distance: 295.2
click at [614, 622] on html "13 days App Setup Monthly goals 👩‍👧‍👦 Group Content Calendar Assets 📈Post Resul…" at bounding box center [599, 311] width 1199 height 623
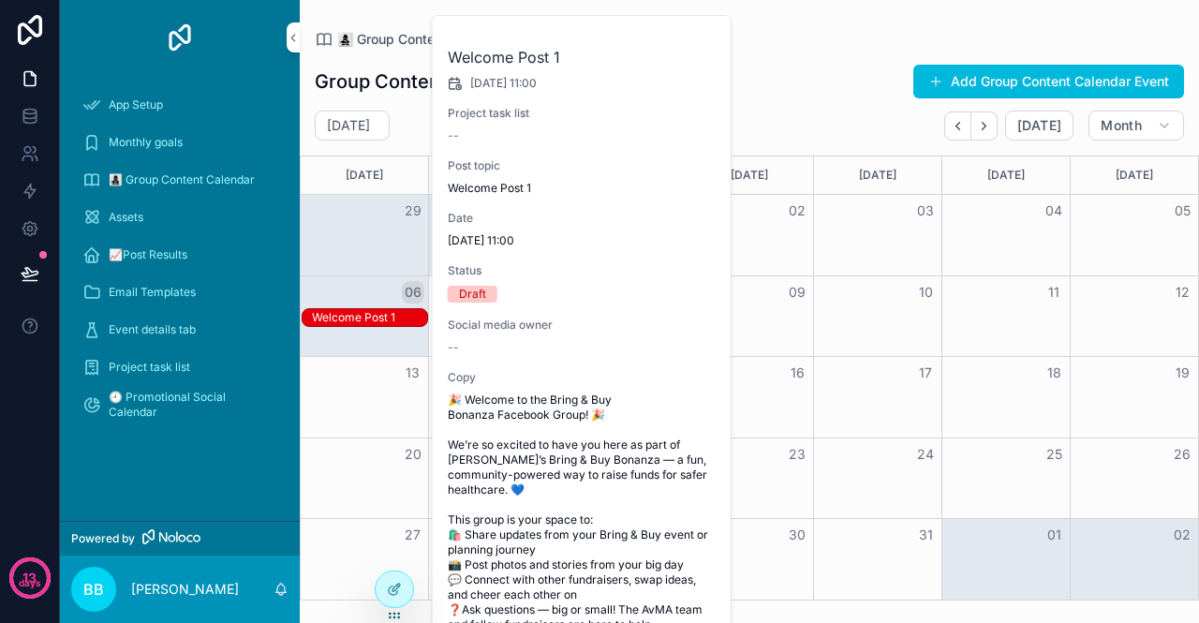
click at [805, 96] on div "Group Content Calendars Add Group Content Calendar Event" at bounding box center [749, 82] width 869 height 36
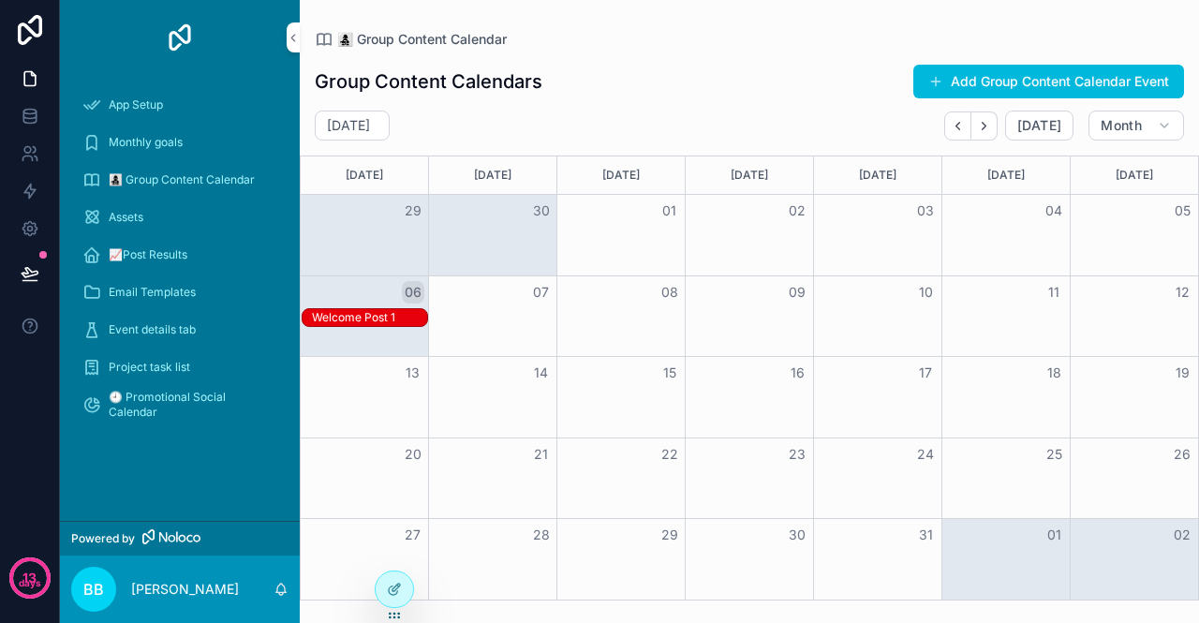
click at [384, 589] on div at bounding box center [394, 589] width 37 height 36
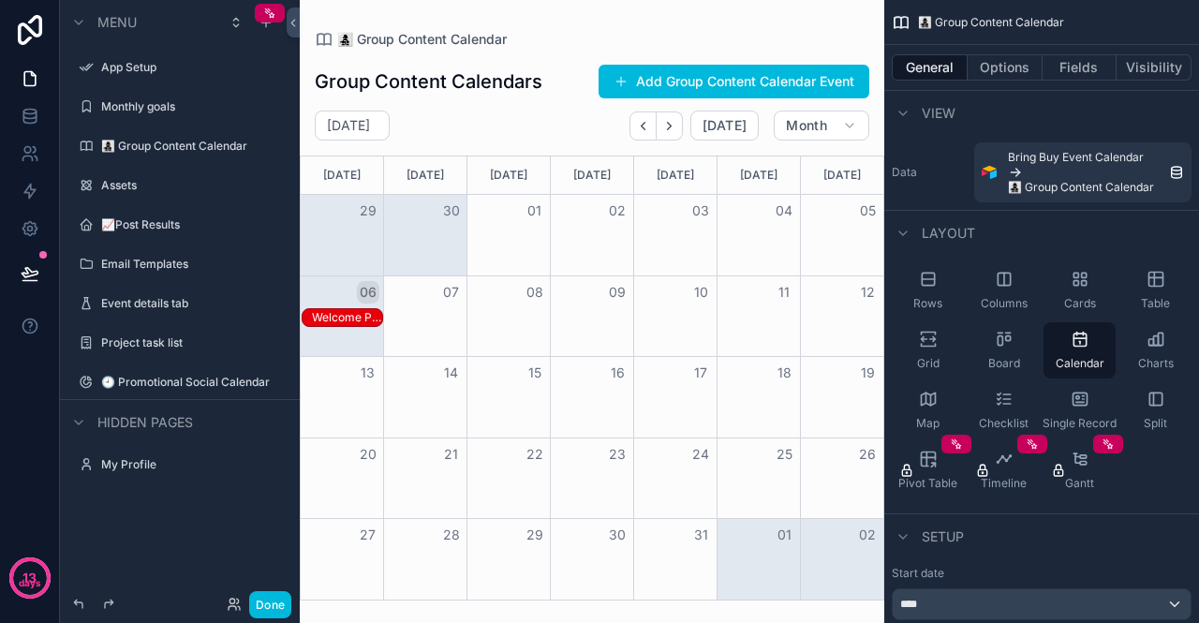
click at [371, 316] on div "Welcome Post 1" at bounding box center [347, 317] width 70 height 15
click at [1005, 69] on button "Options" at bounding box center [1005, 67] width 75 height 26
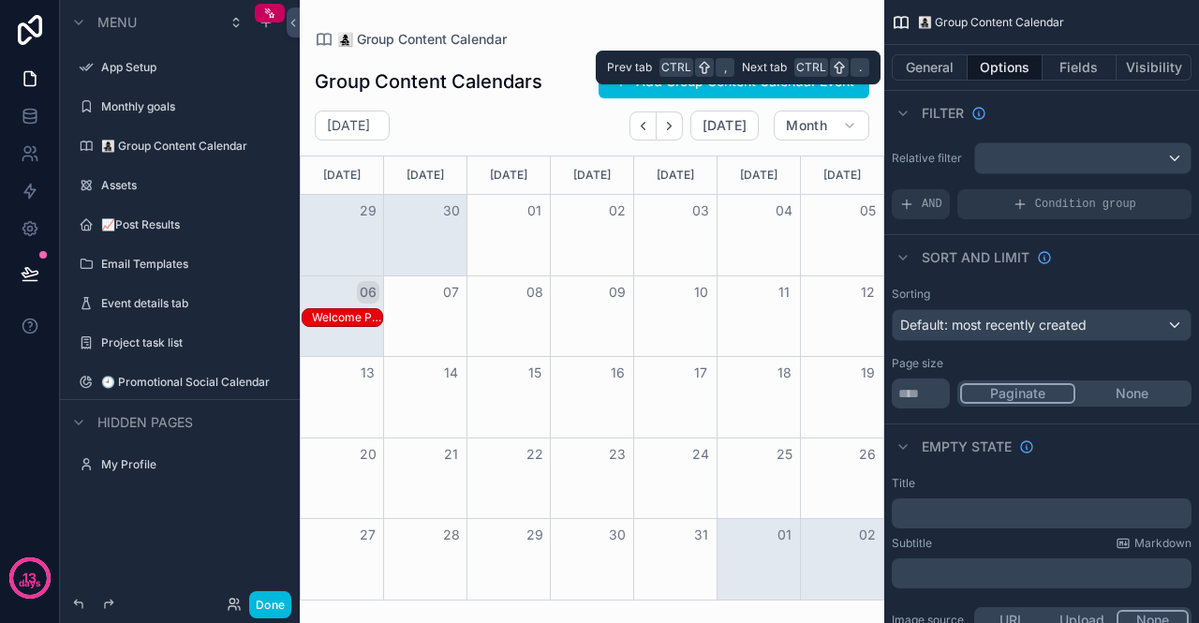
click at [1102, 67] on button "Fields" at bounding box center [1080, 67] width 75 height 26
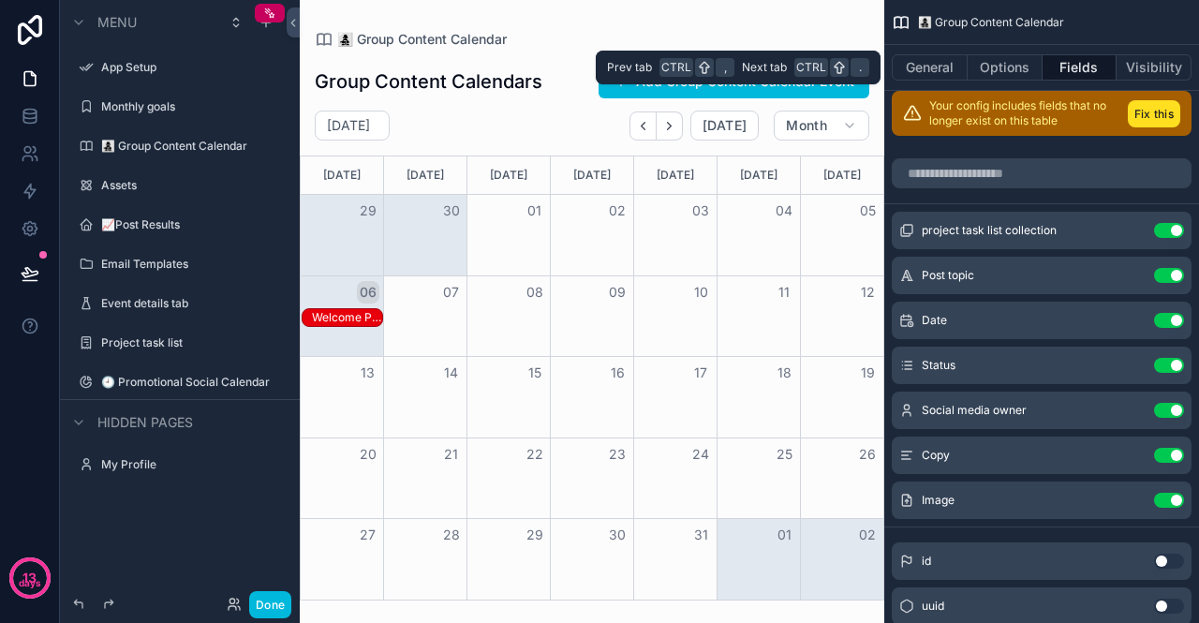
click at [1152, 67] on button "Visibility" at bounding box center [1154, 67] width 75 height 26
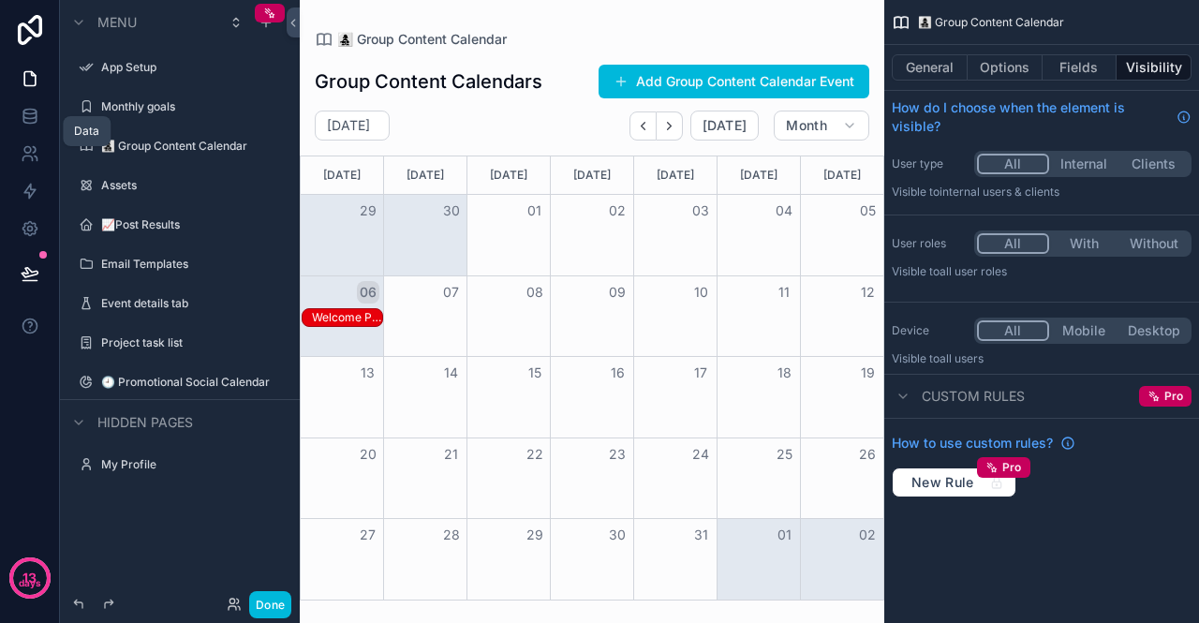
click at [37, 130] on link at bounding box center [29, 115] width 59 height 37
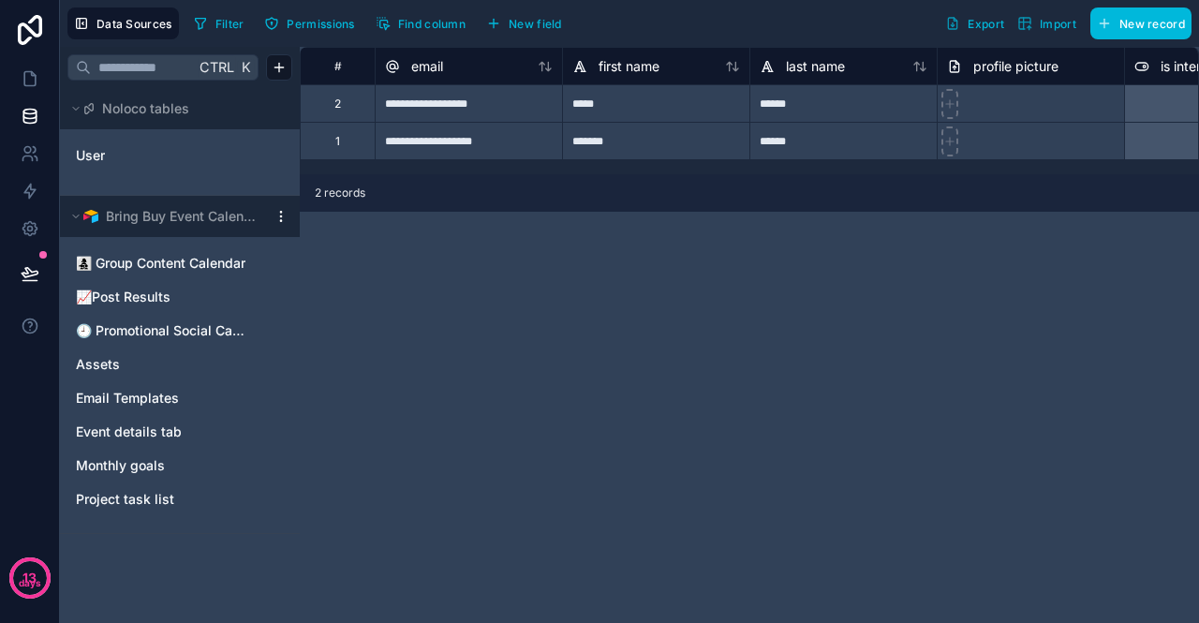
click at [169, 273] on div "👩‍👧‍👦 Group Content Calendar" at bounding box center [179, 263] width 225 height 30
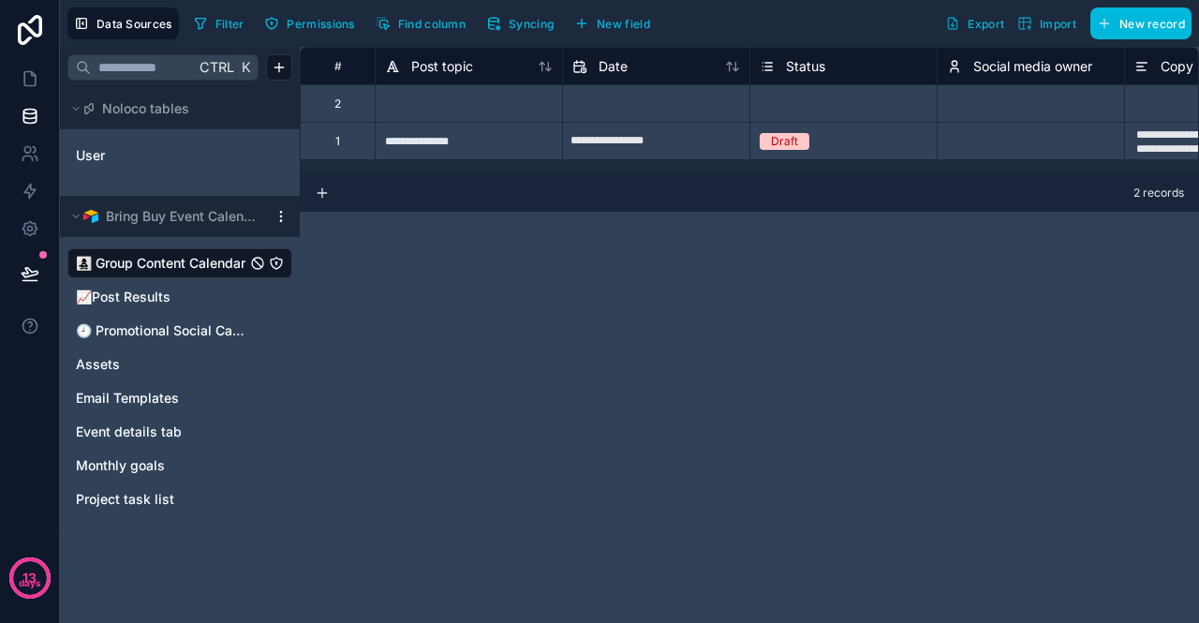
scroll to position [1, 0]
click at [400, 146] on div "**********" at bounding box center [468, 140] width 187 height 37
click at [477, 141] on div "**********" at bounding box center [468, 140] width 187 height 37
click at [520, 148] on input "**********" at bounding box center [469, 141] width 186 height 37
click at [669, 139] on input "**********" at bounding box center [656, 141] width 186 height 30
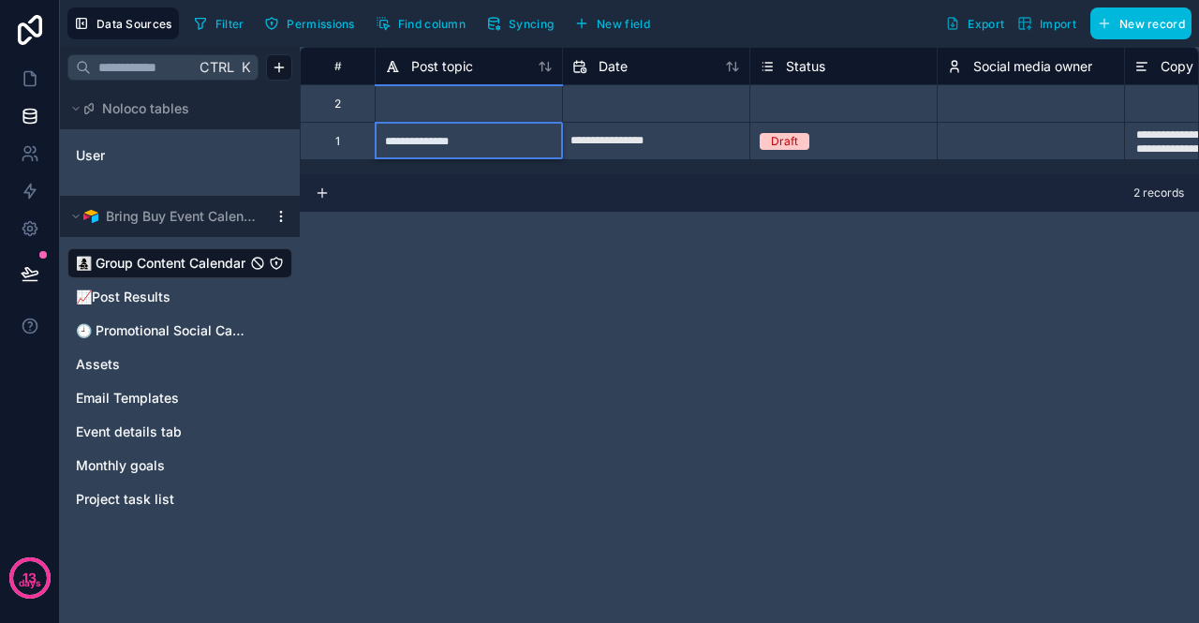
select select "****"
select select "*"
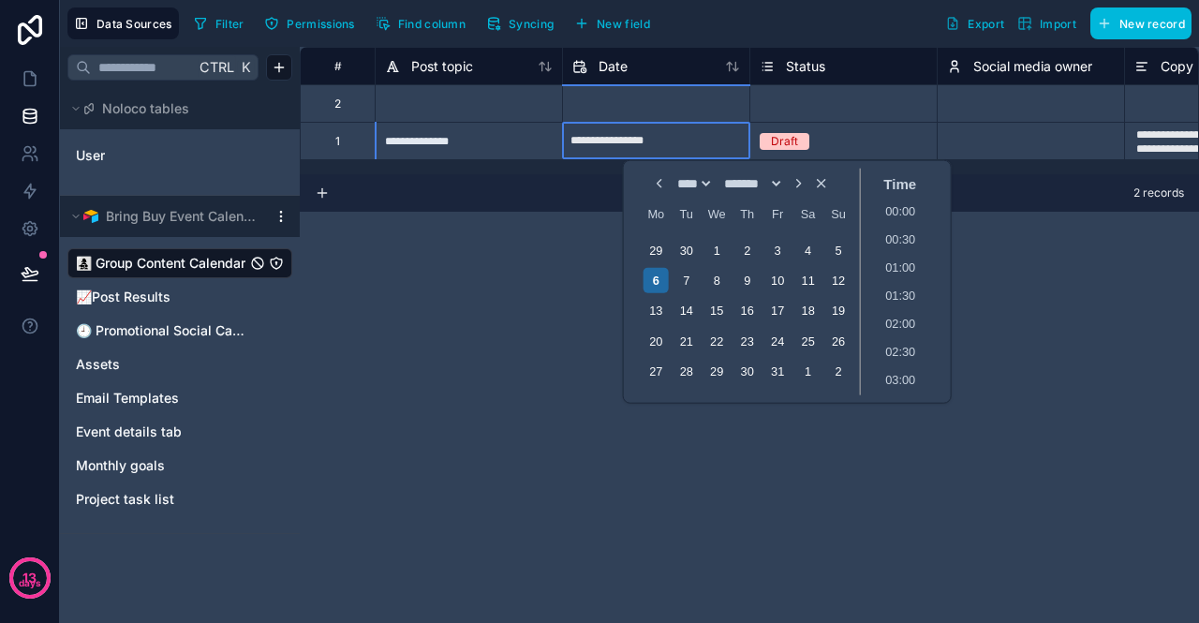
click at [912, 131] on div "Draft" at bounding box center [843, 141] width 186 height 21
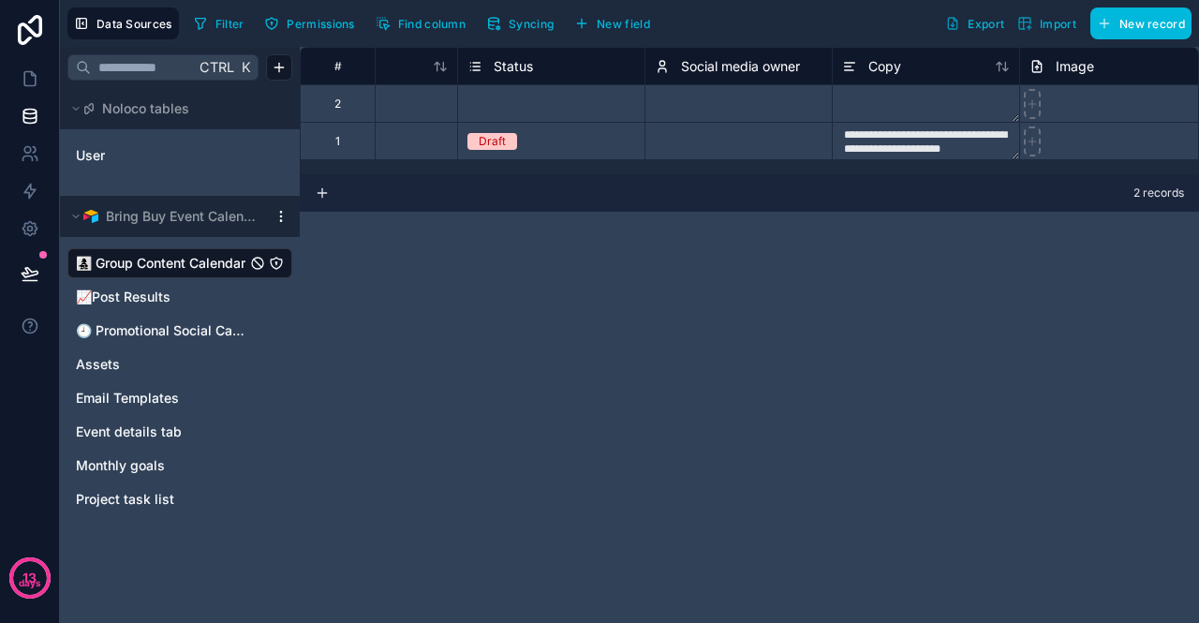
scroll to position [1, 727]
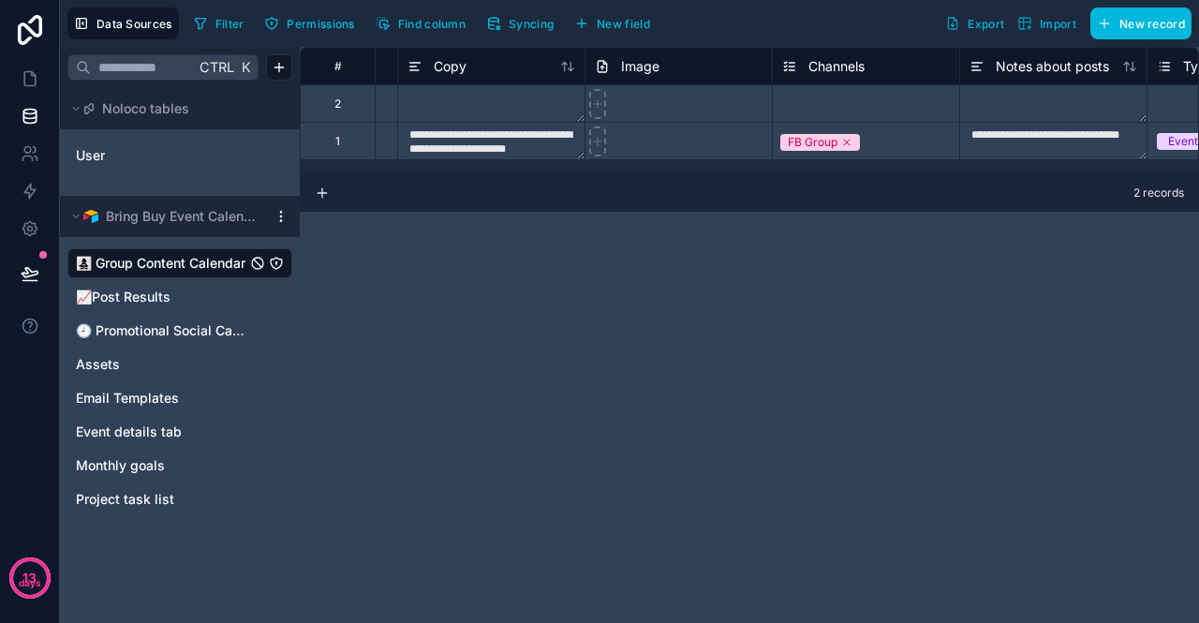
click at [510, 141] on textarea "**********" at bounding box center [491, 141] width 186 height 37
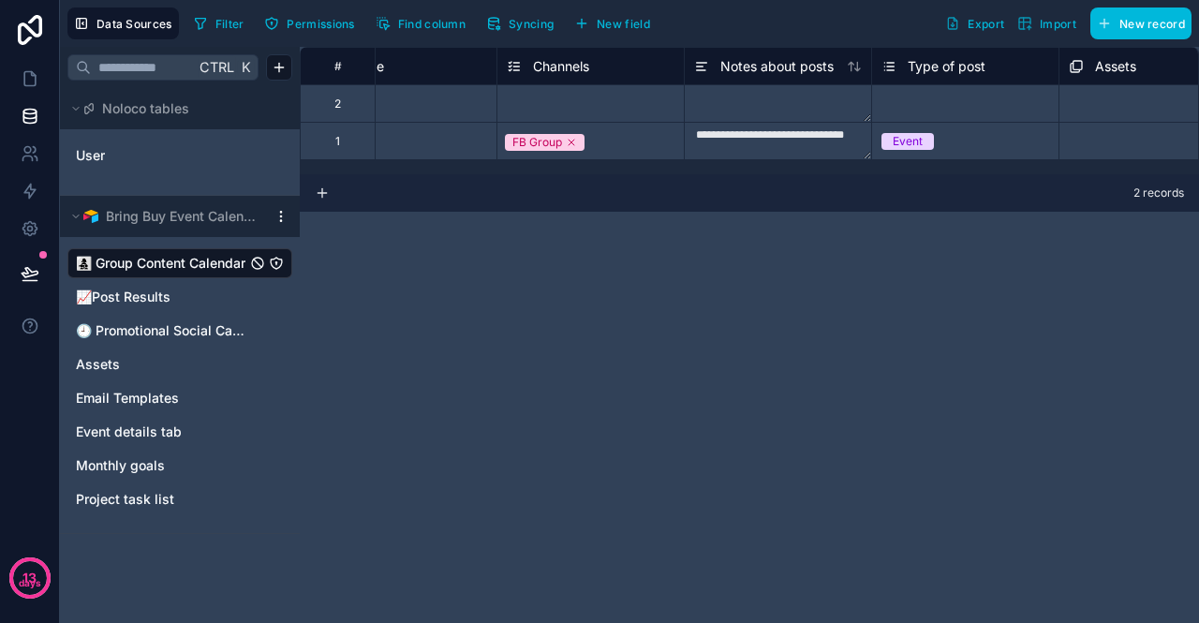
scroll to position [1, 1067]
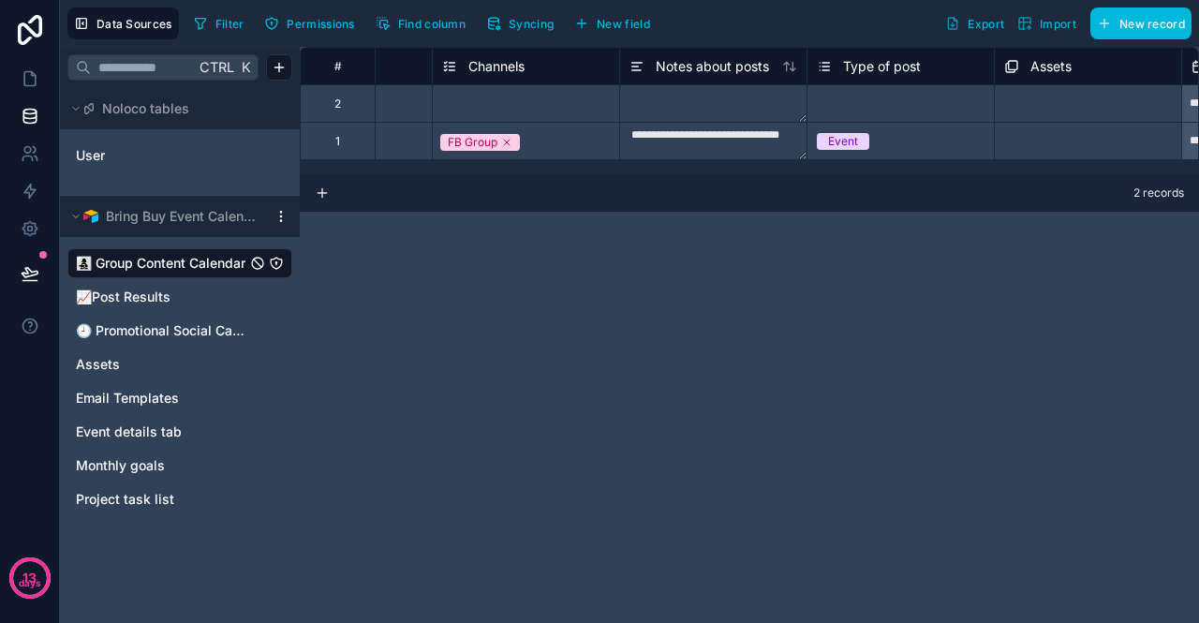
click at [583, 134] on div "FB Group" at bounding box center [526, 141] width 186 height 22
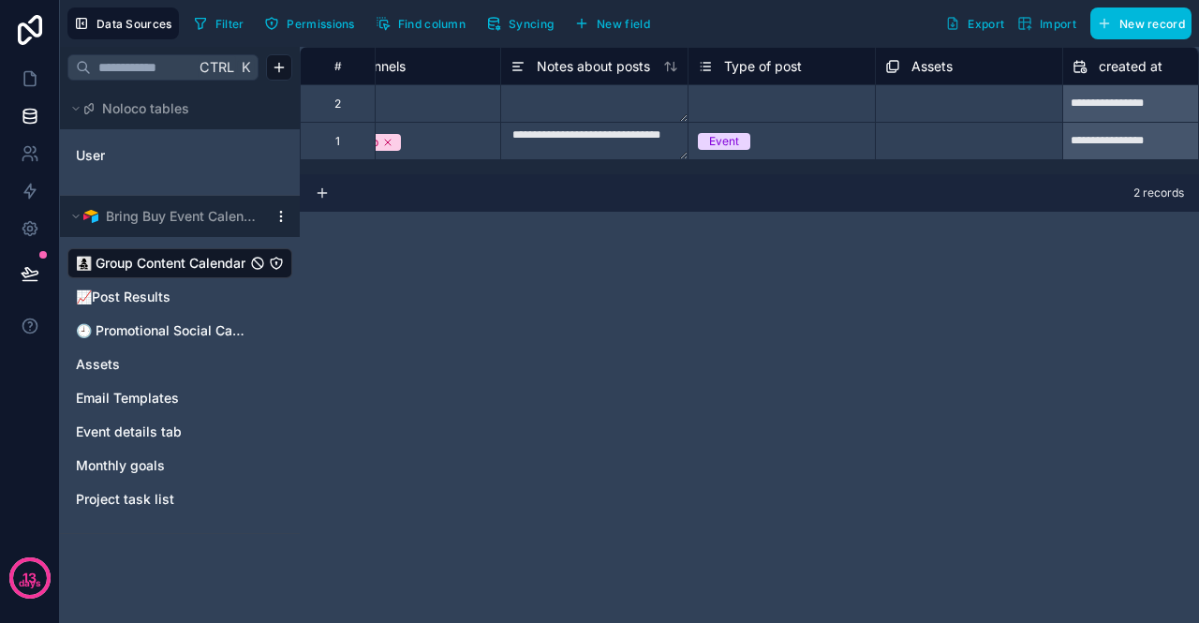
scroll to position [1, 1297]
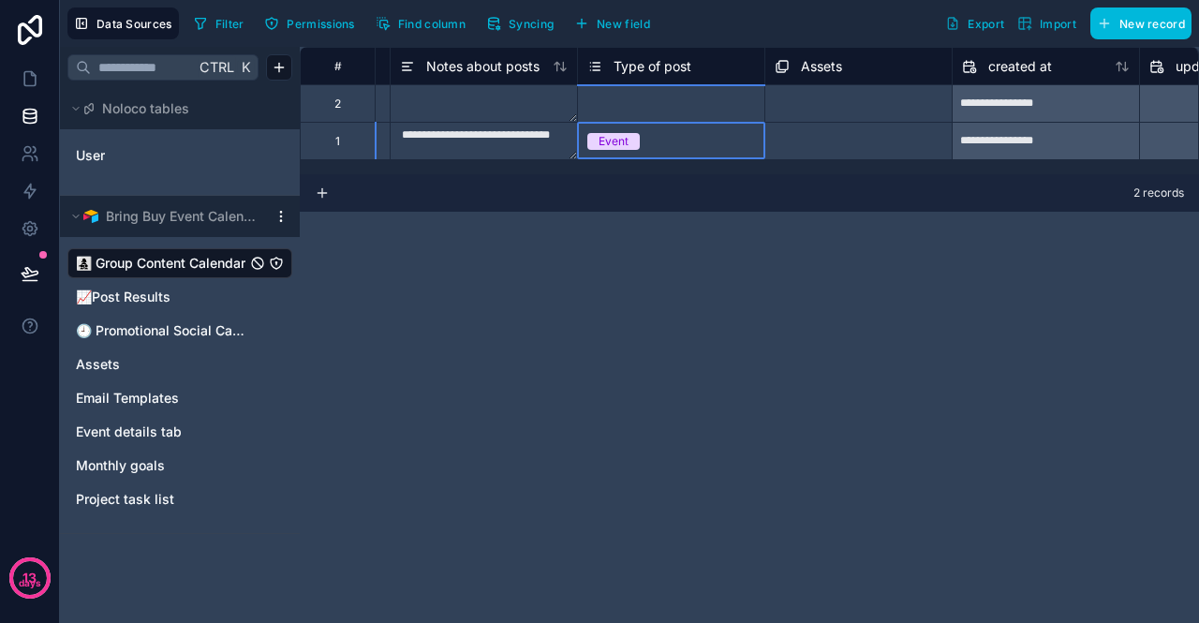
click at [734, 140] on div "Event" at bounding box center [671, 141] width 186 height 21
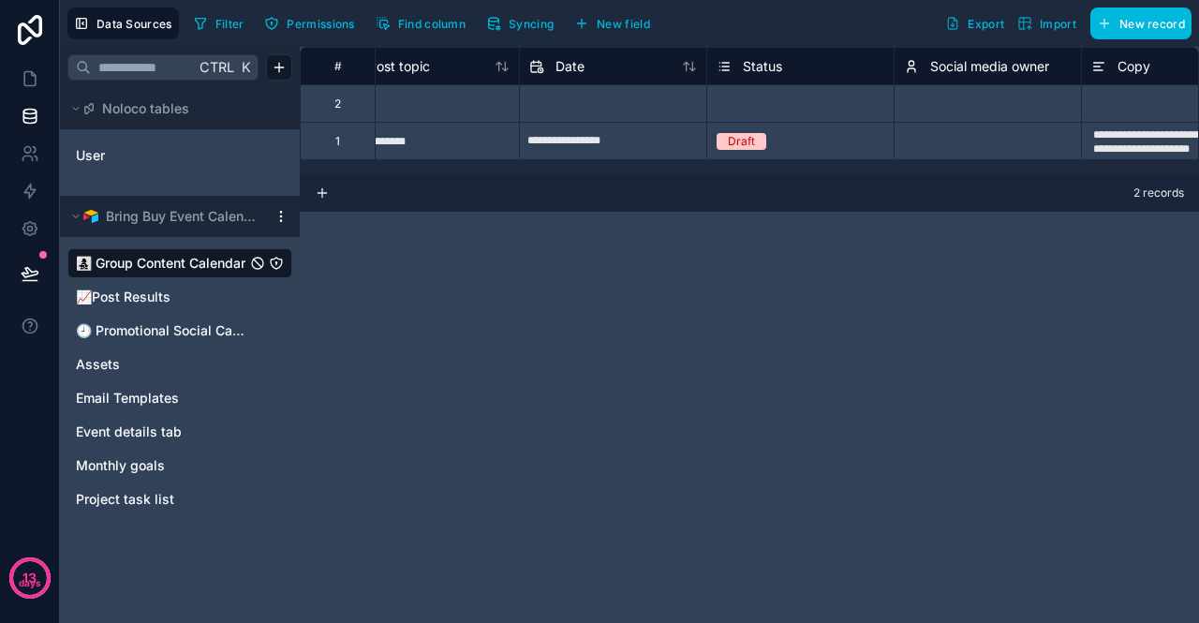
scroll to position [1, 0]
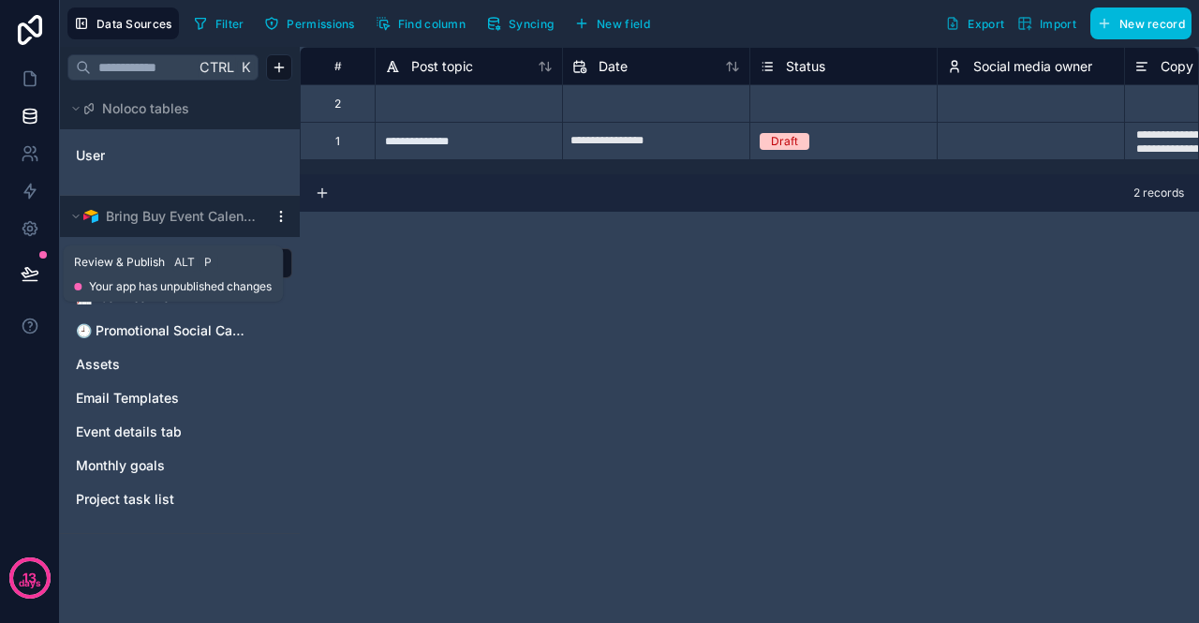
click at [47, 271] on button at bounding box center [29, 273] width 41 height 52
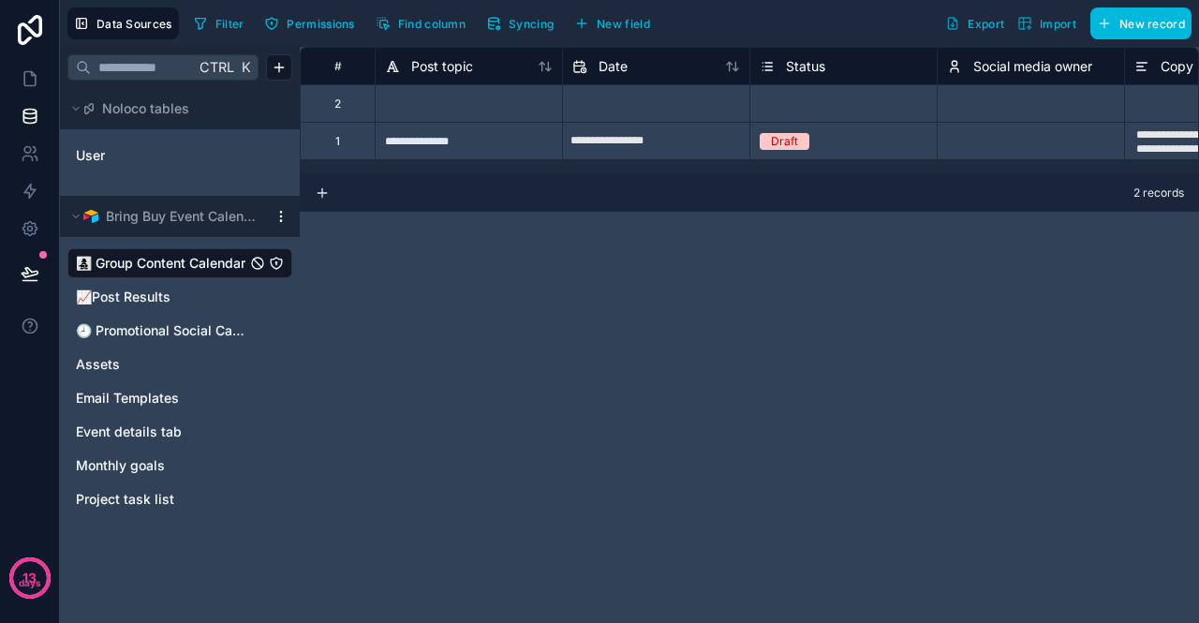
click at [693, 19] on div "Filter Permissions Find column Syncing New field Export Import New record" at bounding box center [688, 23] width 1005 height 32
click at [32, 90] on link at bounding box center [29, 78] width 59 height 37
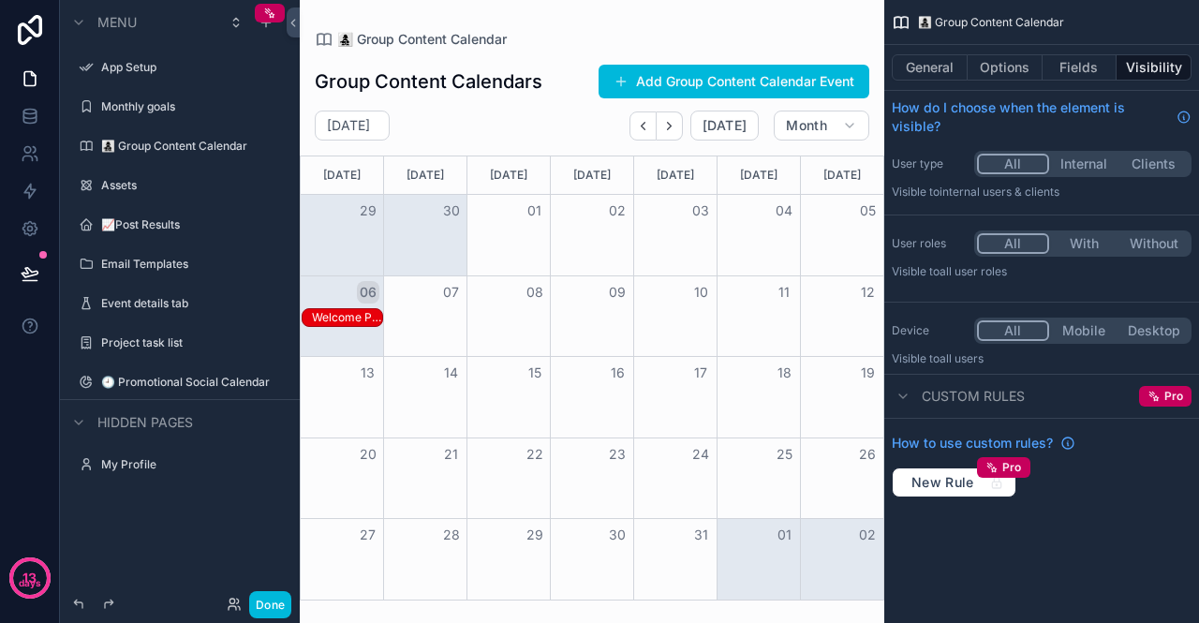
click at [363, 310] on div "Welcome Post 1" at bounding box center [347, 317] width 70 height 15
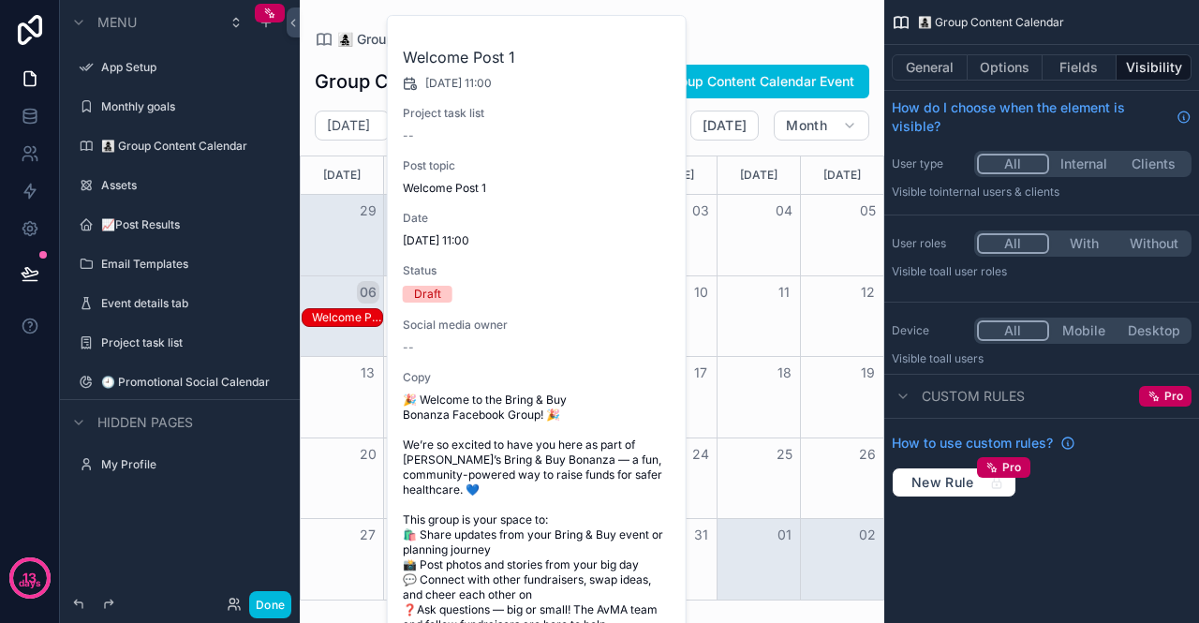
click at [544, 393] on span "🎉 Welcome to the Bring & Buy Bonanza Facebook Group! 🎉 We’re so excited to have…" at bounding box center [538, 535] width 270 height 285
click at [496, 49] on h2 "Welcome Post 1" at bounding box center [538, 57] width 270 height 22
click at [722, 38] on div "👩‍👧‍👦 Group Content Calendar" at bounding box center [592, 39] width 555 height 19
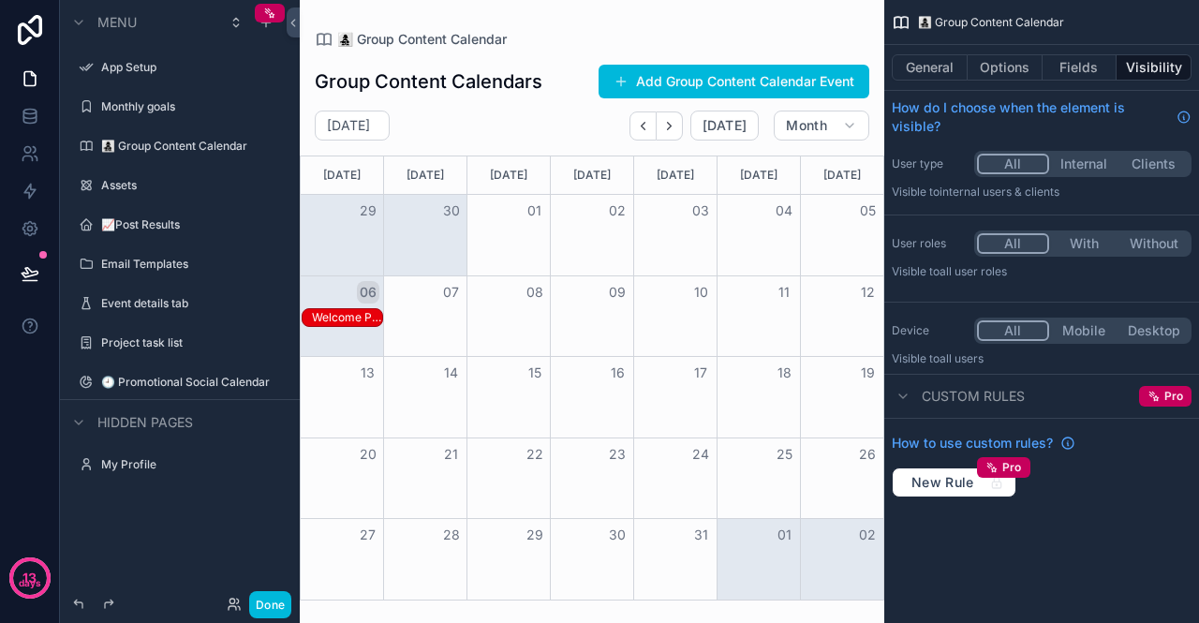
click at [417, 33] on span "👩‍👧‍👦 Group Content Calendar" at bounding box center [422, 39] width 170 height 19
click at [471, 34] on span "👩‍👧‍👦 Group Content Calendar" at bounding box center [422, 39] width 170 height 19
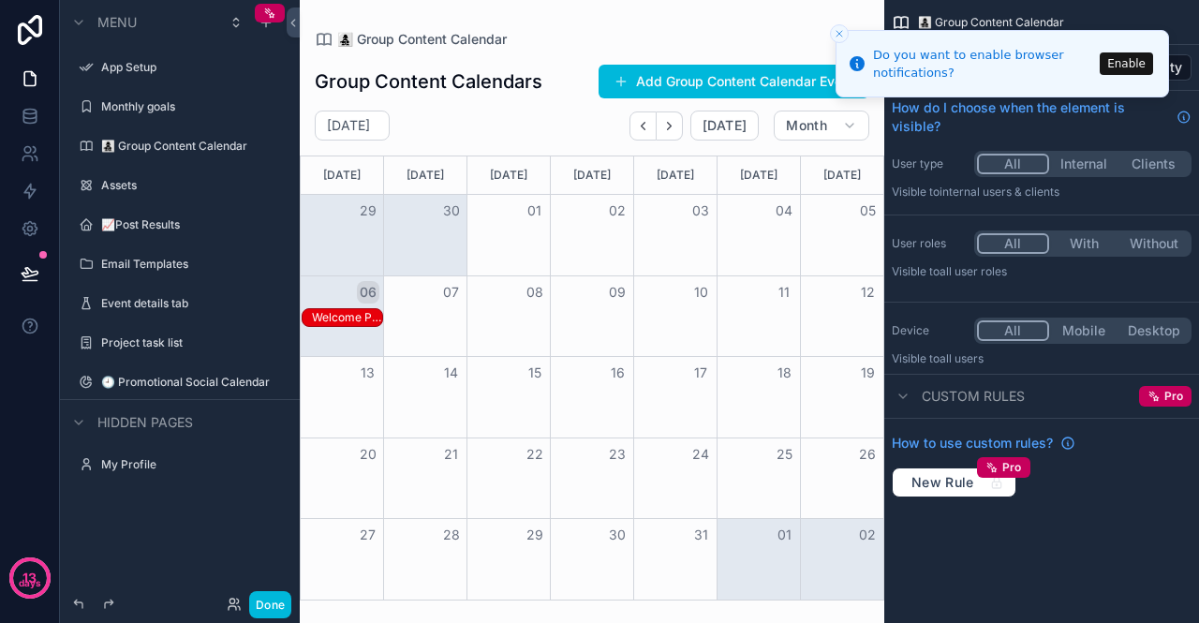
click at [832, 31] on button "Close toast" at bounding box center [839, 33] width 19 height 19
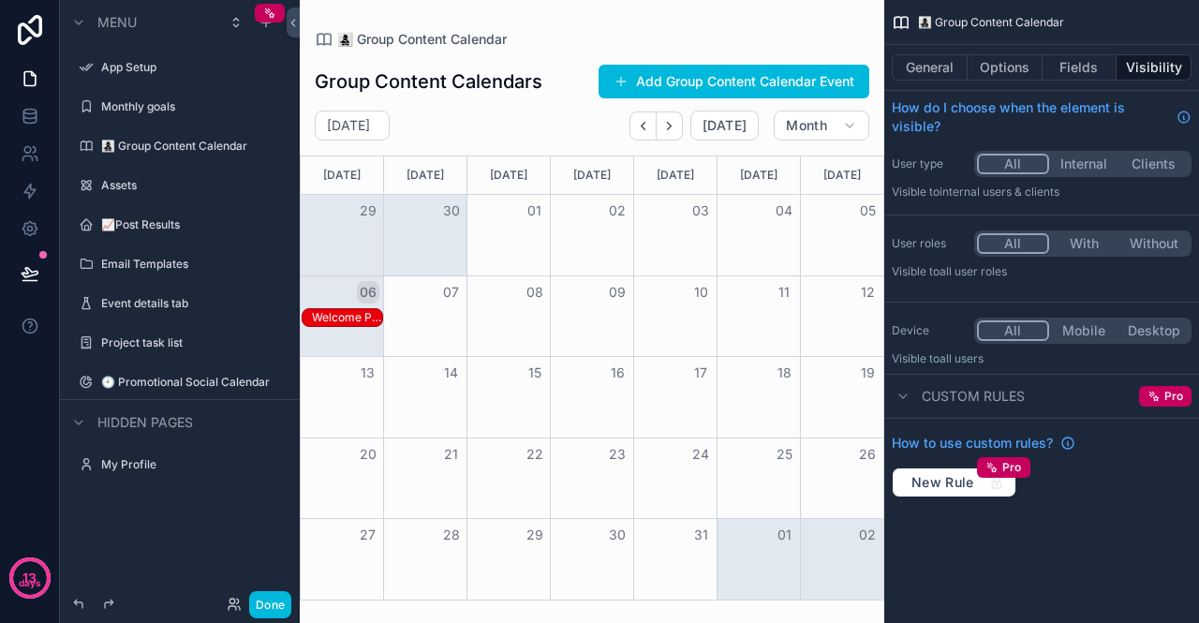
click at [211, 317] on div "Event details tab" at bounding box center [180, 304] width 210 height 30
click at [155, 378] on label "🕘 Promotional Social Calendar" at bounding box center [189, 382] width 176 height 15
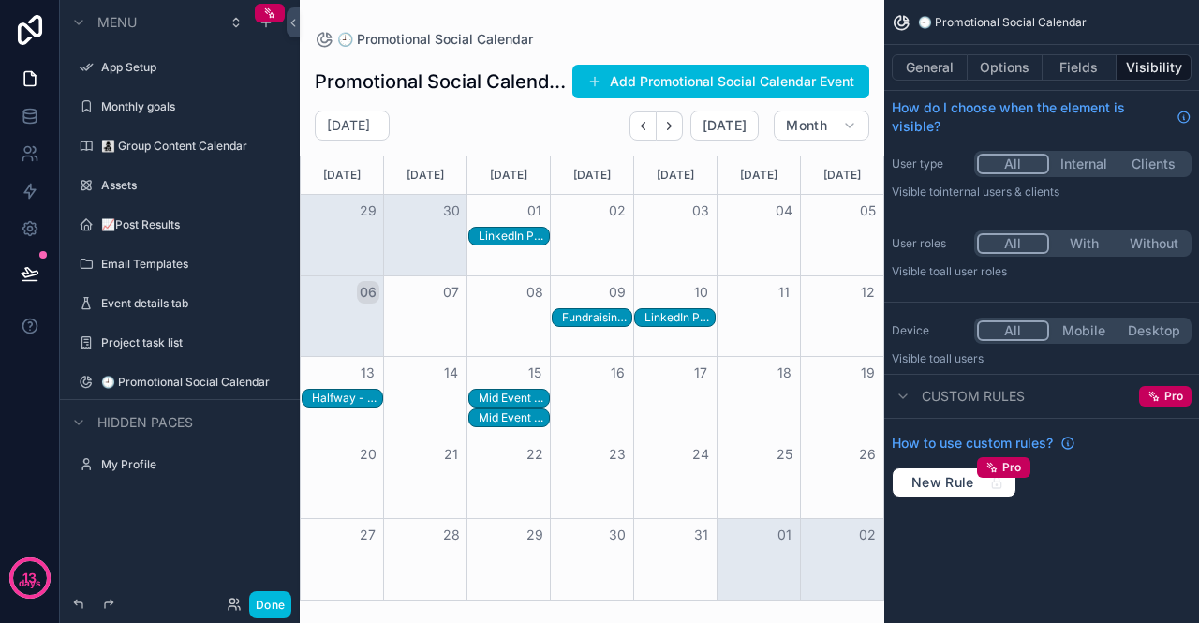
click at [520, 239] on div "LinkedIn Post 4" at bounding box center [514, 236] width 70 height 15
click at [501, 235] on div "LinkedIn Post 4" at bounding box center [514, 236] width 70 height 15
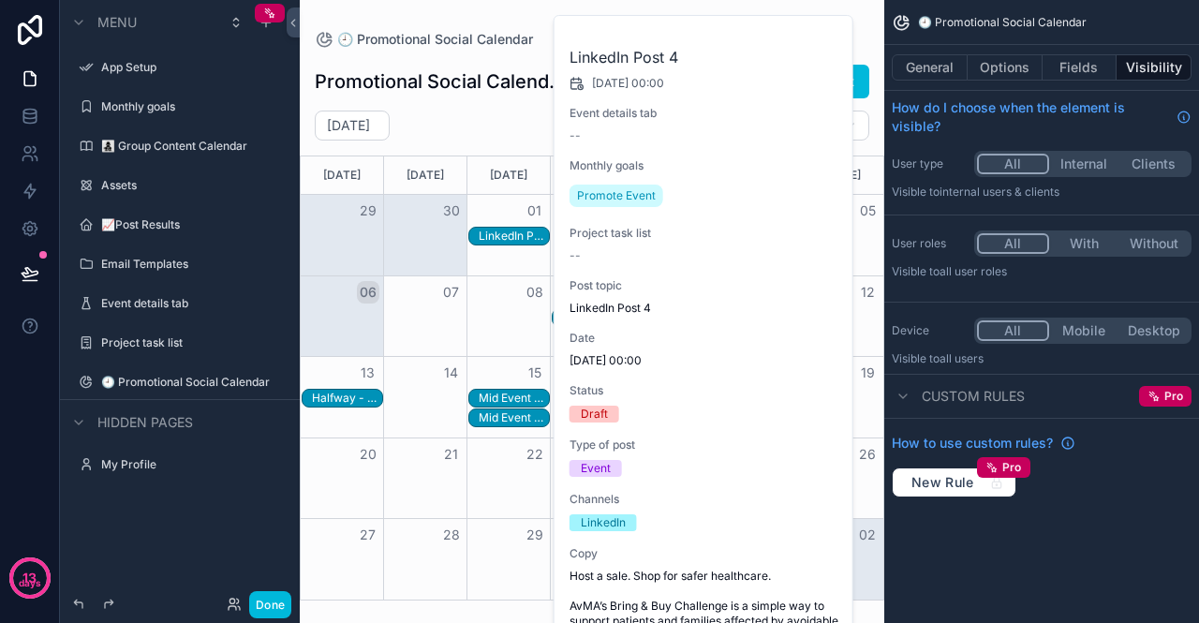
click at [710, 535] on div "LinkedIn Post 4 [DATE] 00:00 Event details tab -- Monthly goals Promote Event P…" at bounding box center [705, 484] width 300 height 937
click at [332, 25] on div "🕘 Promotional Social Calendar Promotional Social Calendars Add Promotional Soci…" at bounding box center [592, 300] width 585 height 600
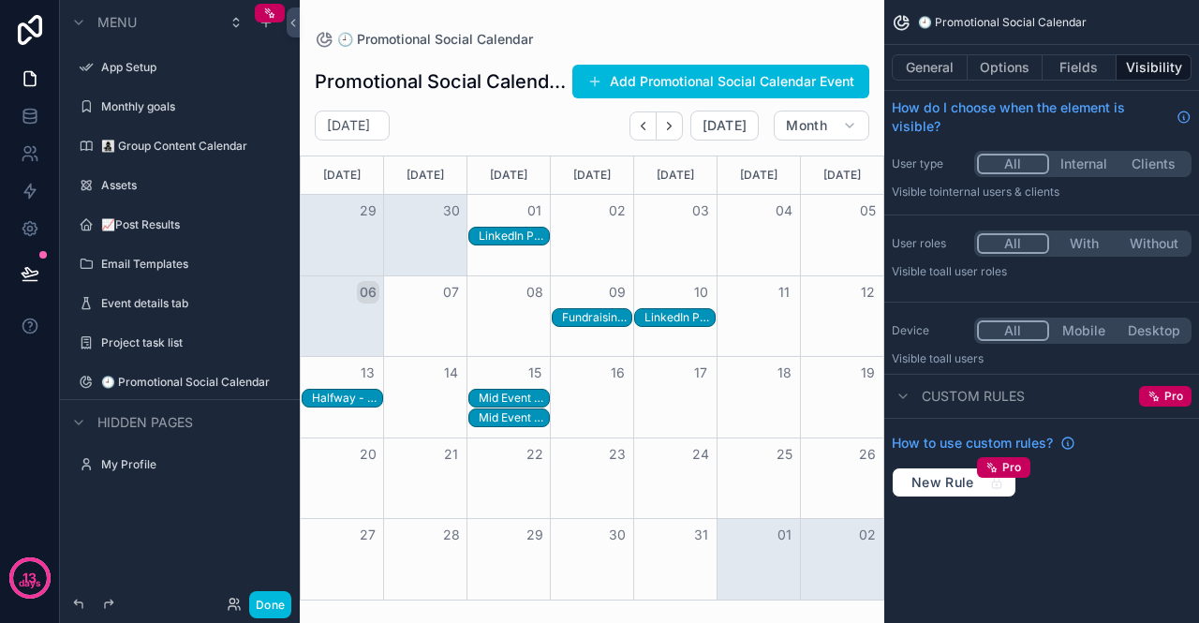
click at [164, 68] on label "App Setup" at bounding box center [189, 67] width 176 height 15
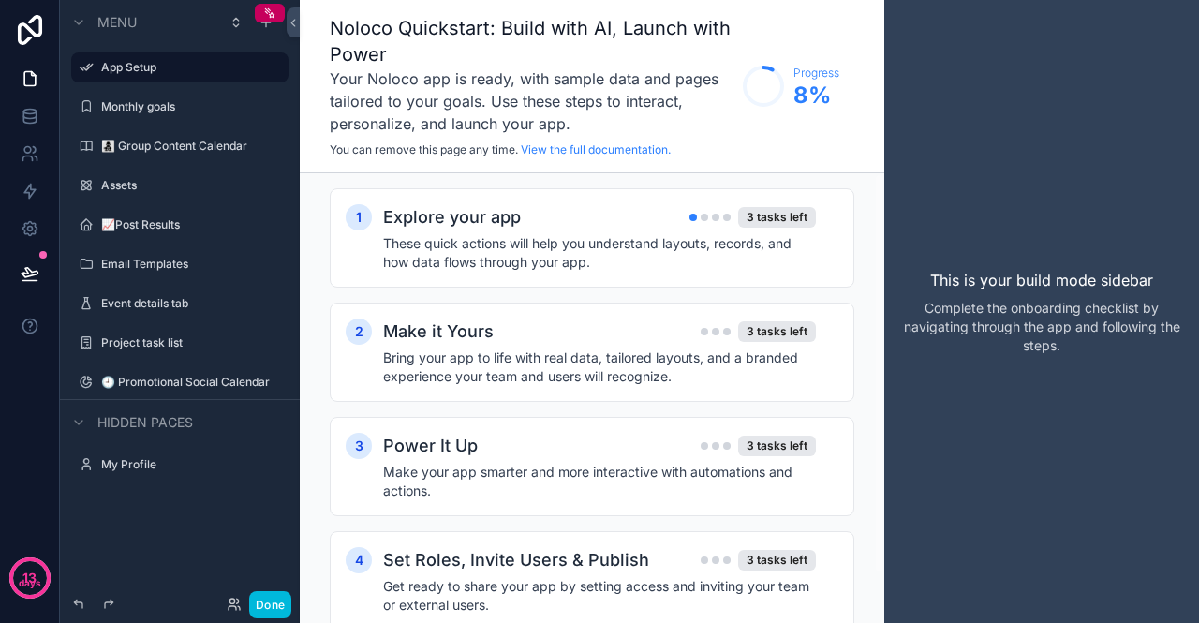
click at [580, 214] on div "Explore your app 3 tasks left" at bounding box center [599, 217] width 433 height 26
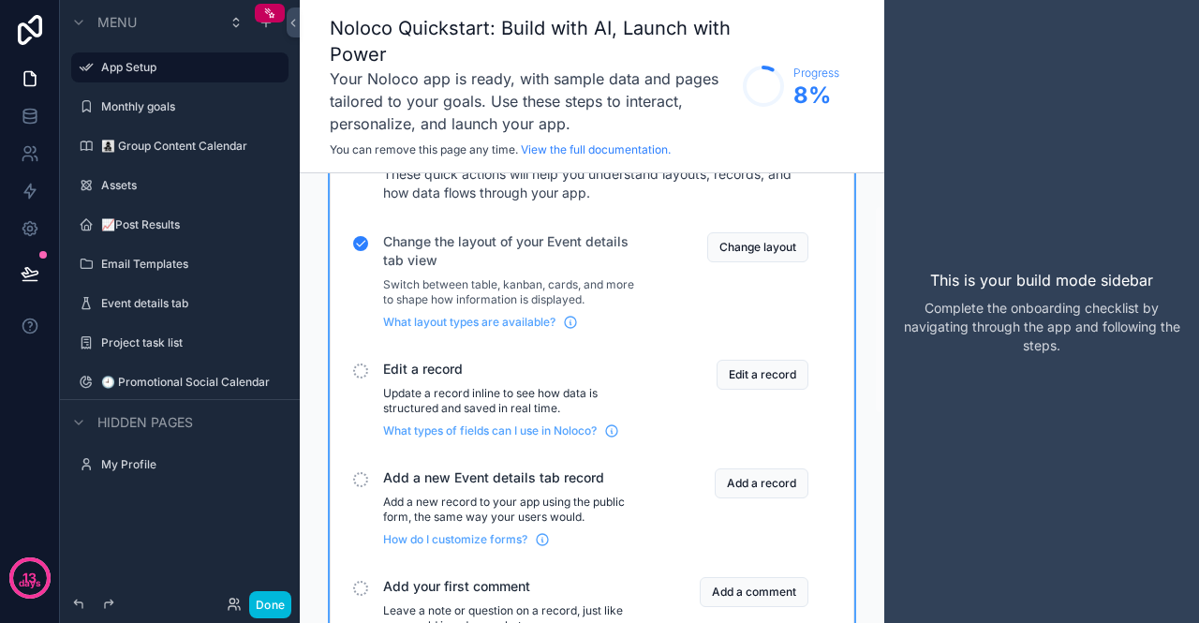
scroll to position [94, 0]
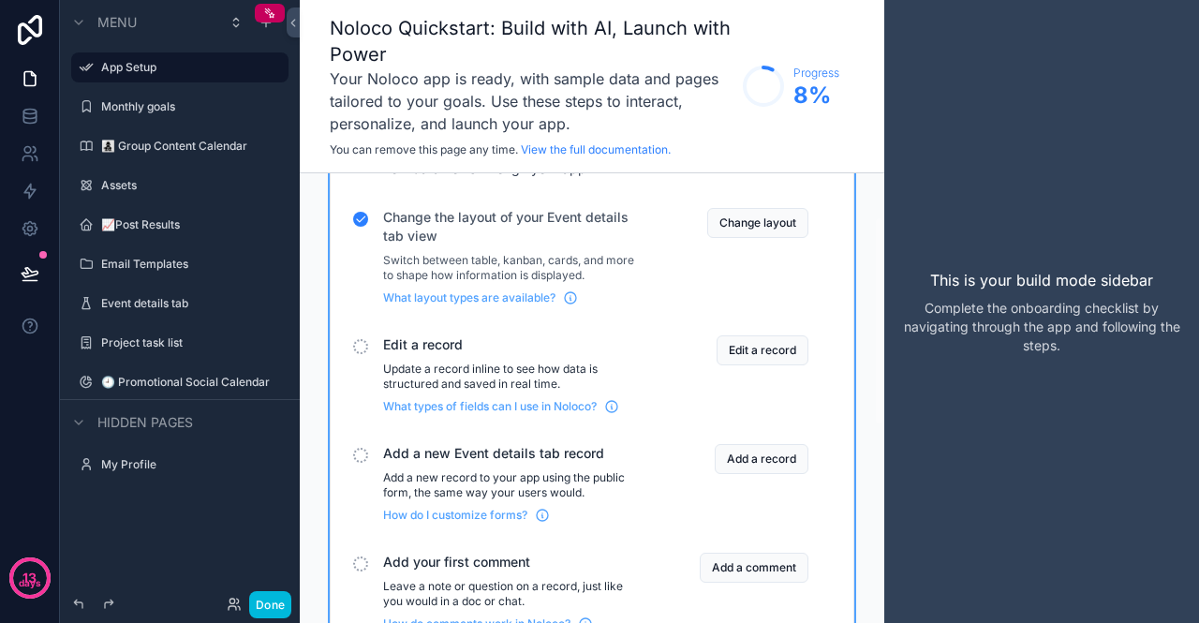
click at [764, 353] on button "Edit a record" at bounding box center [763, 350] width 92 height 30
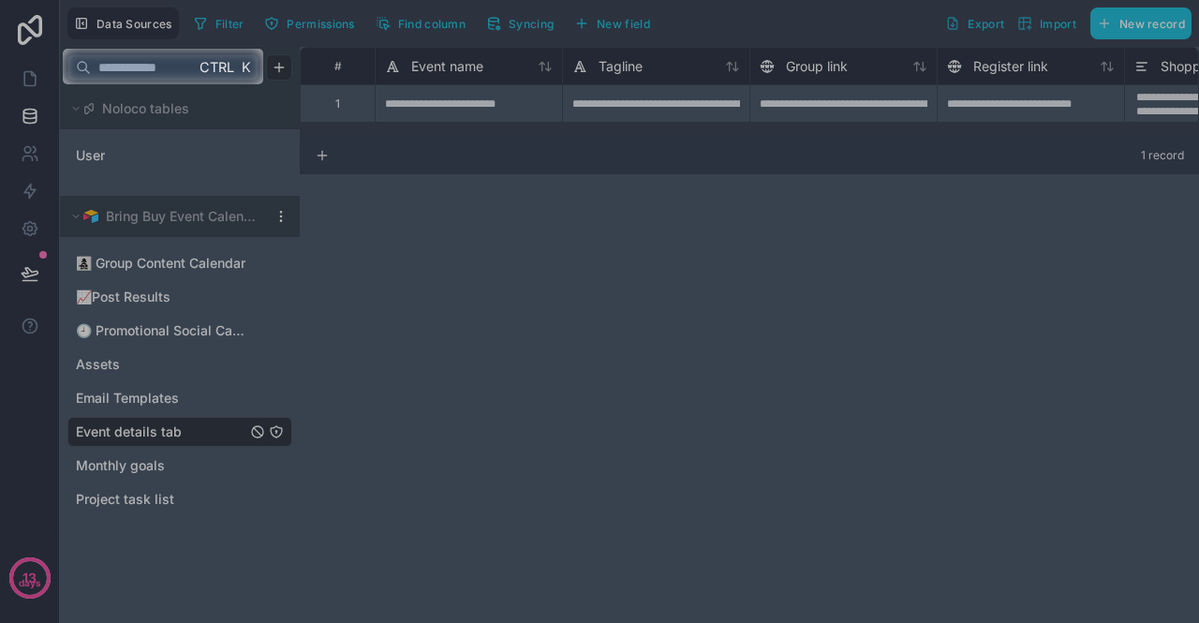
click at [243, 61] on span "K" at bounding box center [245, 67] width 13 height 13
click at [185, 67] on input "text" at bounding box center [143, 68] width 104 height 34
type input "*"
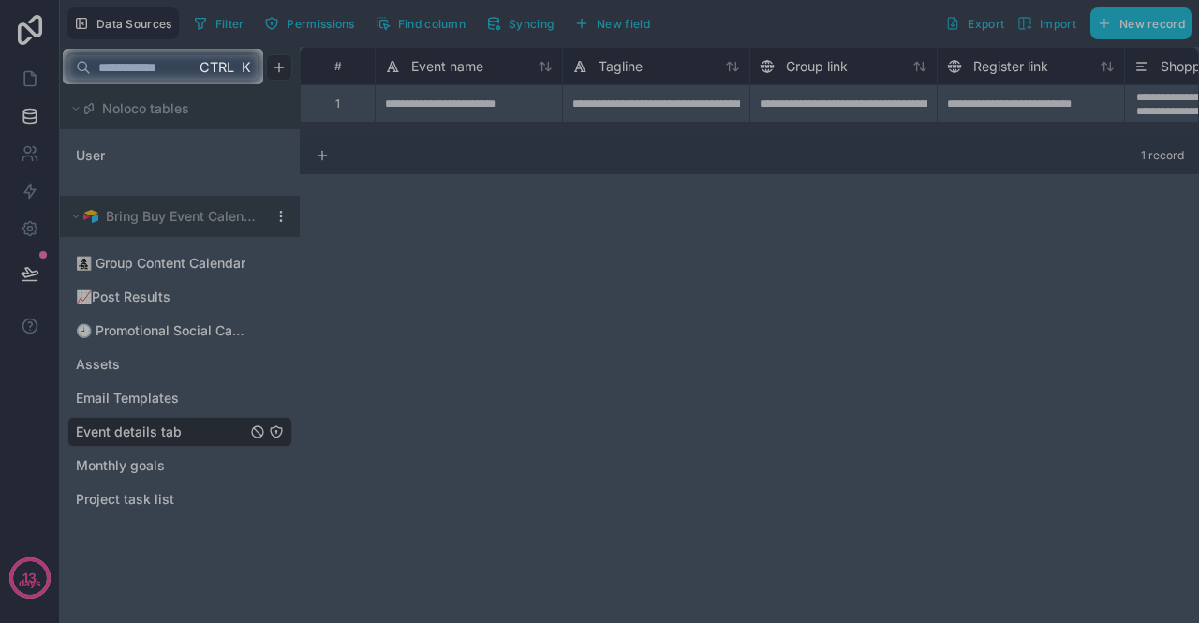
click at [547, 239] on div at bounding box center [599, 353] width 1199 height 539
click at [22, 587] on div at bounding box center [599, 353] width 1199 height 539
click at [37, 571] on div at bounding box center [599, 353] width 1199 height 539
click at [0, 464] on div at bounding box center [599, 353] width 1199 height 539
click at [183, 78] on input "text" at bounding box center [143, 68] width 104 height 34
